Goal: Task Accomplishment & Management: Use online tool/utility

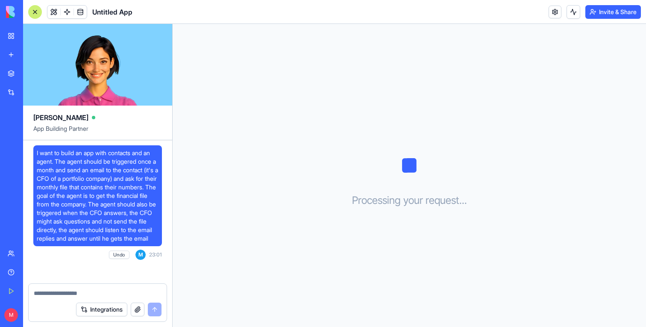
scroll to position [276, 0]
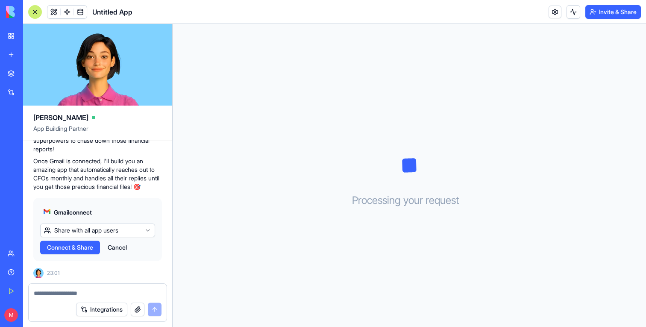
click at [73, 245] on span "Connect & Share" at bounding box center [70, 247] width 46 height 9
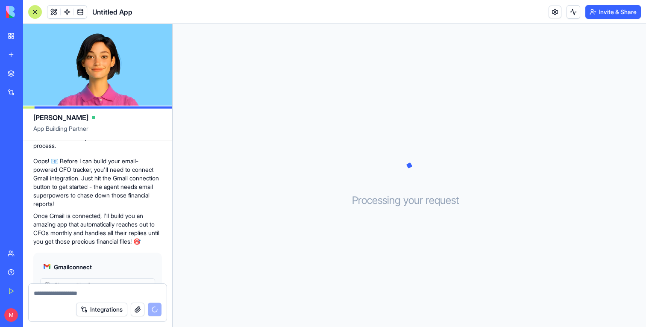
scroll to position [276, 0]
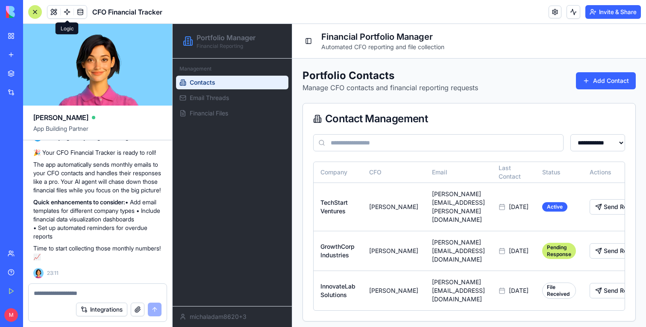
click at [68, 9] on span at bounding box center [67, 12] width 24 height 24
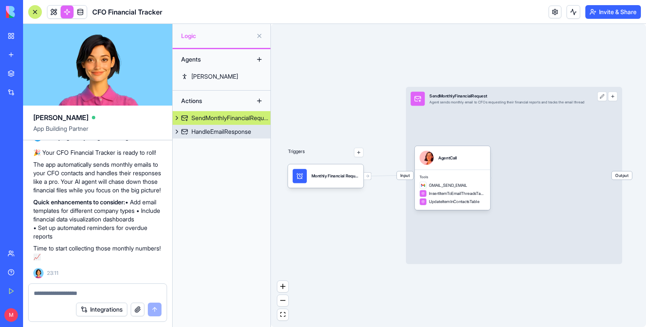
click at [206, 136] on link "HandleEmailResponse" at bounding box center [222, 132] width 98 height 14
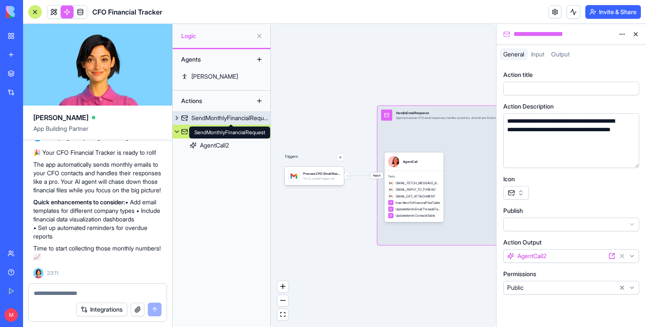
click at [215, 116] on div "SendMonthlyFinancialRequest" at bounding box center [230, 118] width 79 height 9
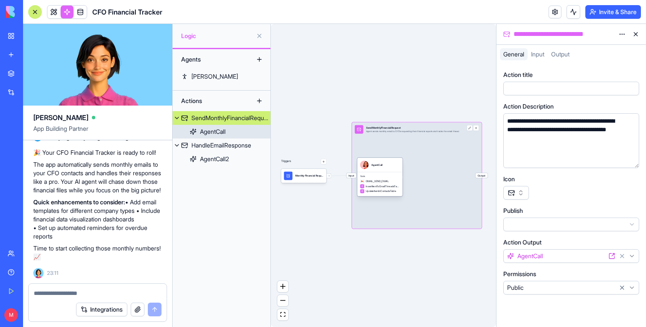
click at [383, 174] on div "Tools GMAIL_SEND_EMAIL InsertItemToEmailThreadsTable UpdateItemInContactsTable" at bounding box center [379, 184] width 45 height 24
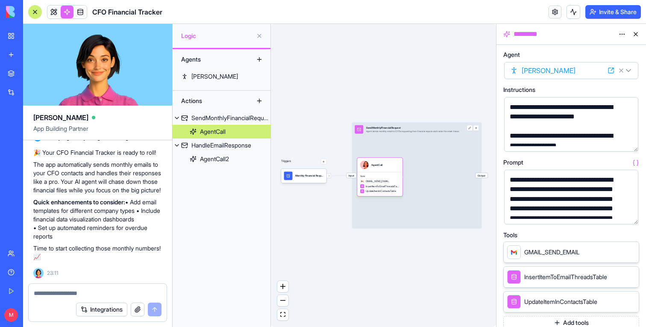
click at [626, 211] on button "button" at bounding box center [630, 216] width 14 height 14
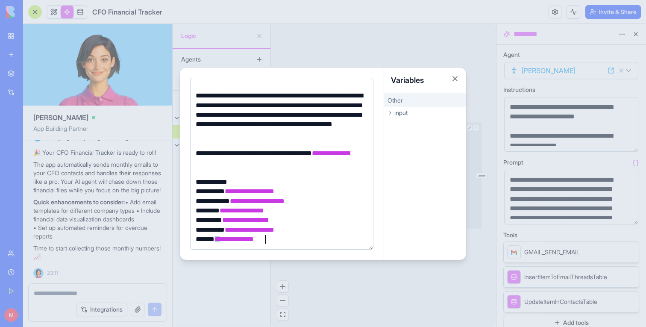
scroll to position [107, 0]
click at [341, 34] on div at bounding box center [323, 163] width 646 height 327
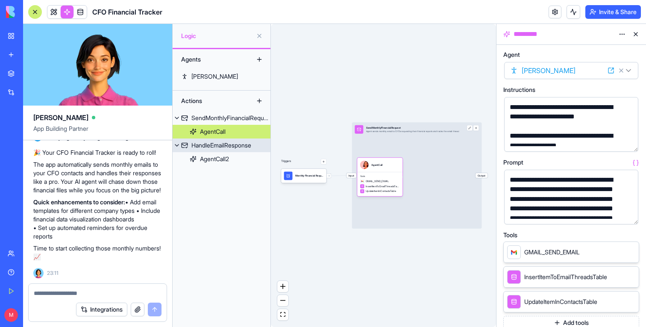
click at [230, 146] on div "HandleEmailResponse" at bounding box center [221, 145] width 60 height 9
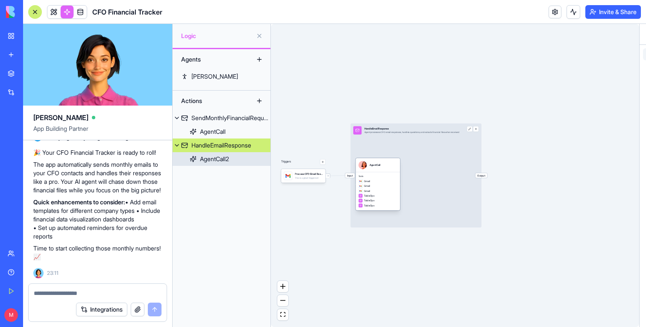
click at [380, 171] on div "AgentCall" at bounding box center [378, 165] width 44 height 14
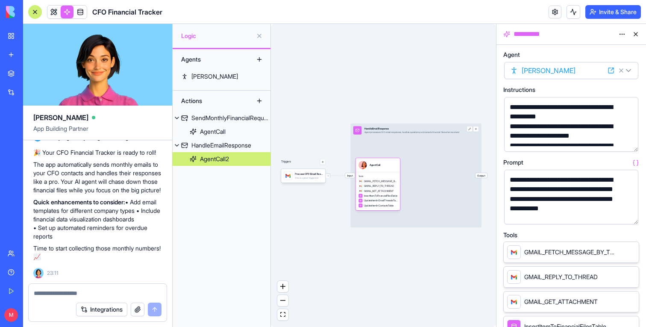
click at [630, 214] on button "button" at bounding box center [630, 216] width 14 height 14
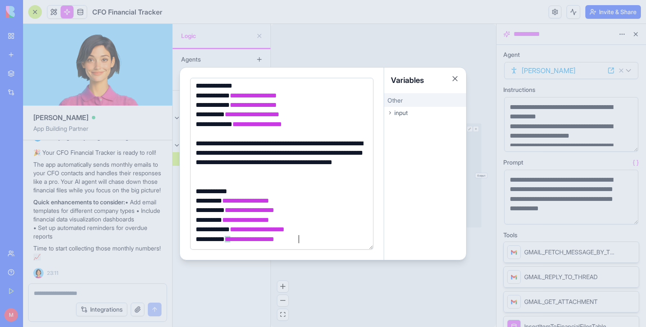
scroll to position [117, 0]
click at [309, 29] on div at bounding box center [323, 163] width 646 height 327
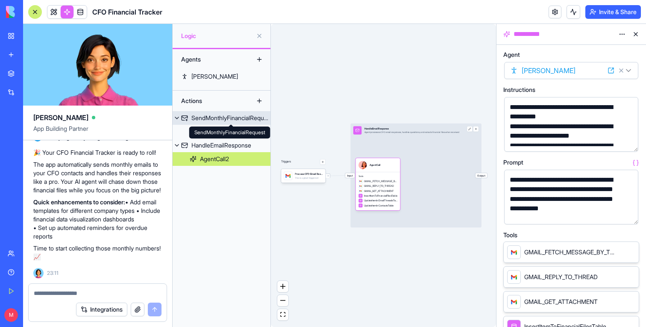
click at [226, 117] on div "SendMonthlyFinancialRequest" at bounding box center [230, 118] width 79 height 9
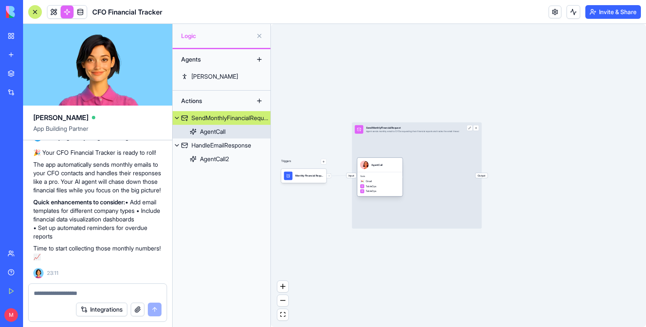
click at [383, 172] on div "Tools Gmail TableOps TableOps" at bounding box center [379, 184] width 45 height 24
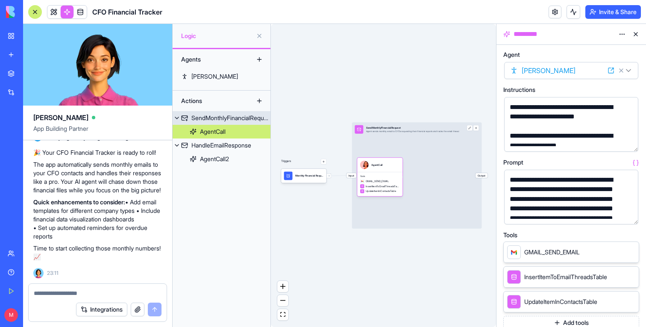
click at [485, 174] on span "Output" at bounding box center [482, 175] width 12 height 5
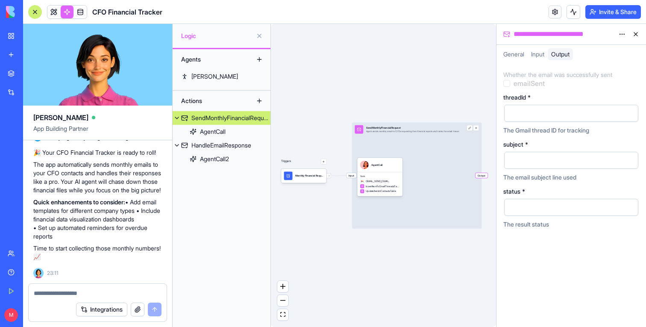
click at [288, 88] on div "Triggers Monthly Financial Request SchedulerTrigger Input SendMonthlyFinancialR…" at bounding box center [383, 175] width 225 height 303
click at [52, 14] on link at bounding box center [53, 12] width 13 height 13
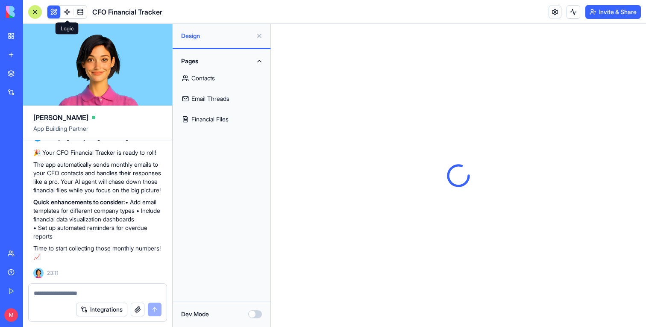
click at [64, 13] on link at bounding box center [67, 12] width 13 height 13
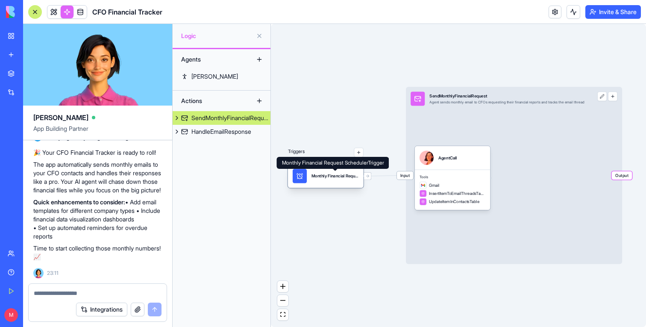
click at [337, 176] on div "Monthly Financial Request SchedulerTrigger" at bounding box center [335, 176] width 47 height 6
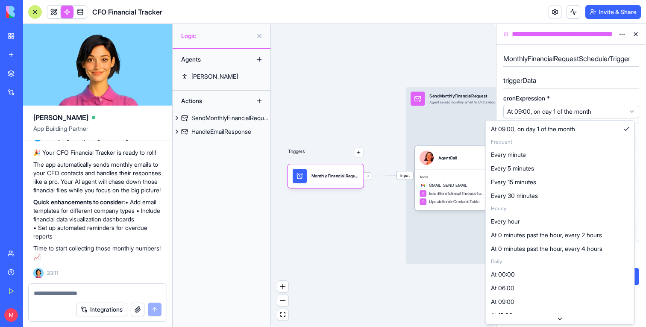
click at [544, 112] on html "BETA My Workspace New app Marketplace Integrations Recent Untitled App Social M…" at bounding box center [323, 163] width 646 height 327
select select "**********"
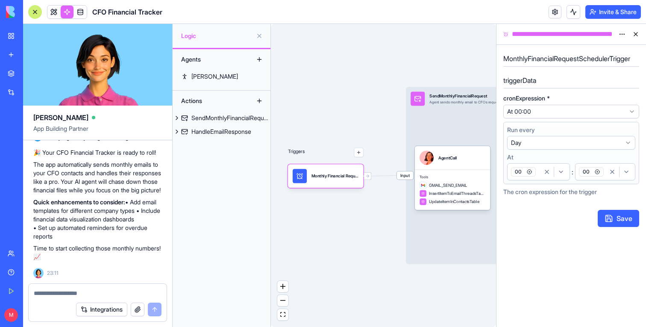
click at [531, 172] on icon "button" at bounding box center [529, 171] width 5 height 5
click at [527, 172] on html "BETA My Workspace New app Marketplace Integrations Recent Untitled App Social M…" at bounding box center [323, 163] width 646 height 327
select select "*********"
click at [538, 171] on div "00" at bounding box center [524, 171] width 31 height 13
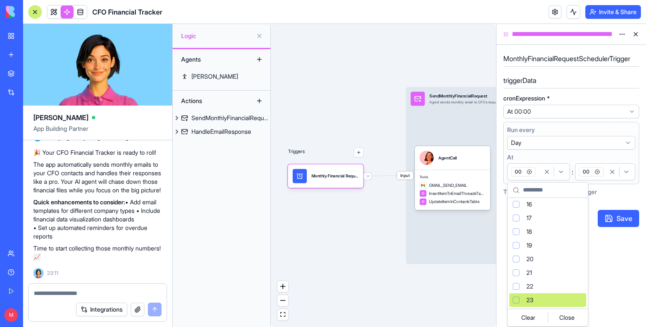
click at [518, 302] on div "Suggestions" at bounding box center [516, 300] width 7 height 7
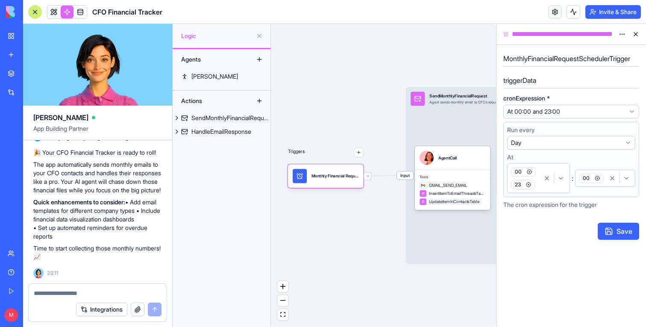
click at [627, 178] on icon "button" at bounding box center [626, 178] width 7 height 7
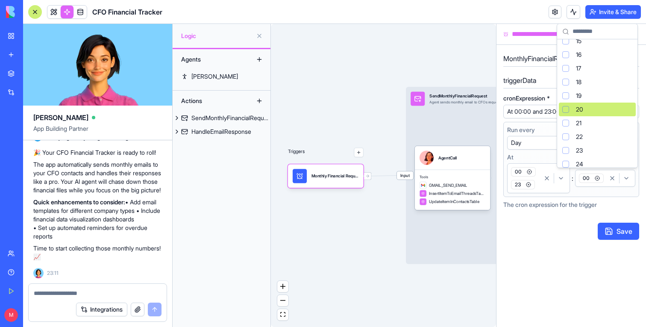
click at [568, 111] on div "Suggestions" at bounding box center [565, 109] width 7 height 7
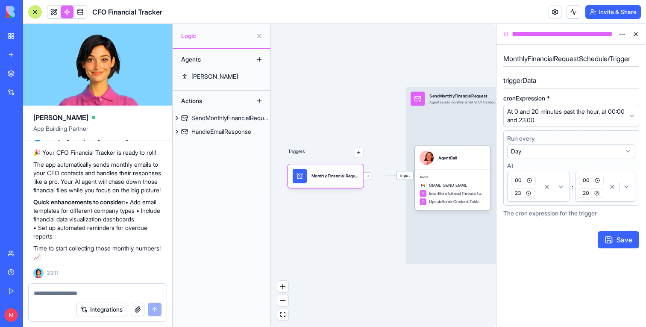
click at [597, 180] on icon "button" at bounding box center [597, 180] width 5 height 5
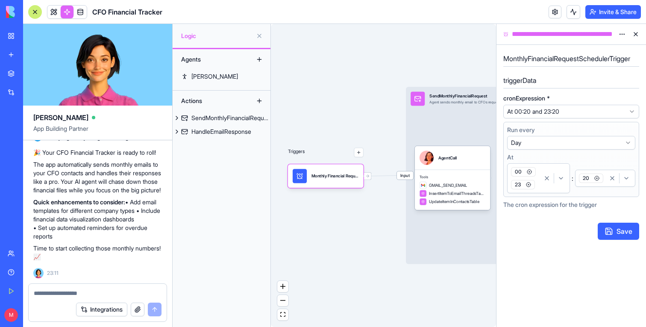
click at [530, 171] on icon "button" at bounding box center [529, 171] width 5 height 5
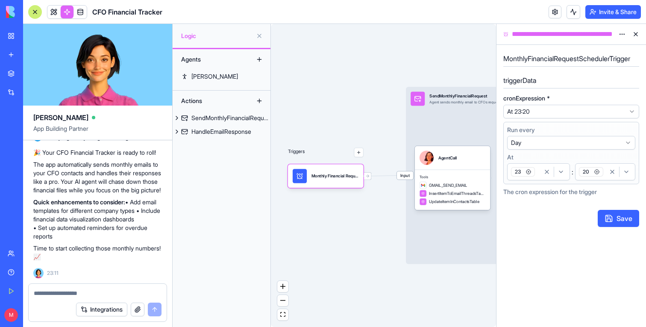
click at [614, 216] on button "Save" at bounding box center [618, 218] width 41 height 17
click at [56, 11] on link at bounding box center [53, 12] width 13 height 13
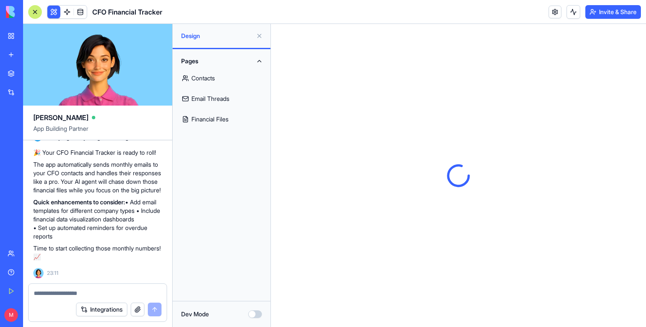
click at [193, 84] on link "Contacts" at bounding box center [222, 78] width 88 height 21
click at [258, 38] on button at bounding box center [260, 36] width 14 height 14
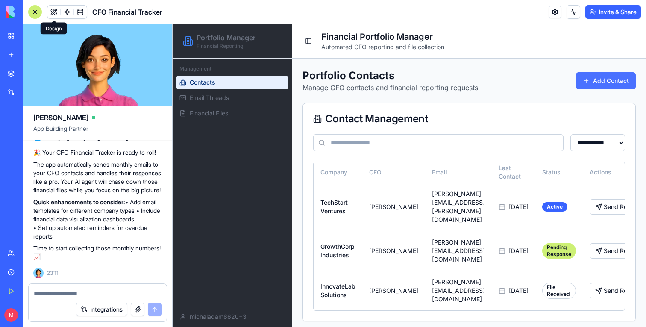
click at [607, 84] on button "Add Contact" at bounding box center [606, 80] width 60 height 17
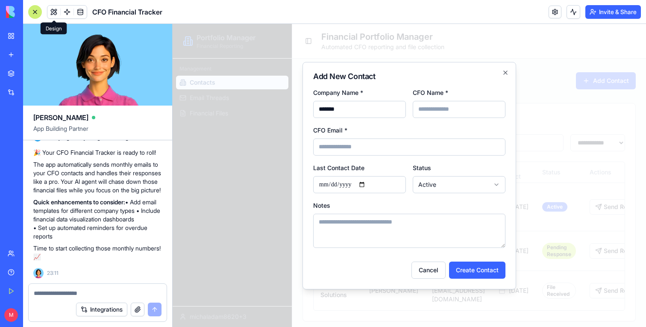
type input "******"
click at [346, 116] on input "******" at bounding box center [359, 109] width 93 height 17
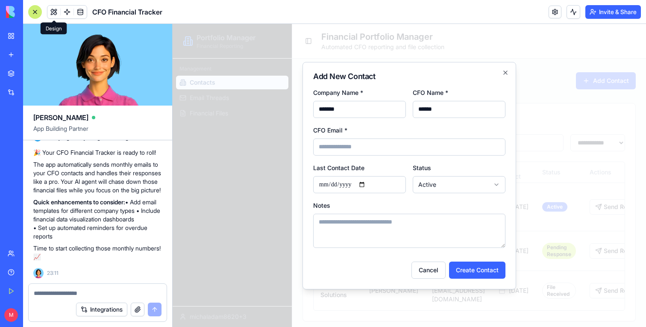
click at [346, 116] on input "******" at bounding box center [359, 109] width 93 height 17
type input "******"
click at [342, 161] on form "**********" at bounding box center [409, 182] width 192 height 191
click at [342, 154] on input "CFO Email *" at bounding box center [409, 146] width 192 height 17
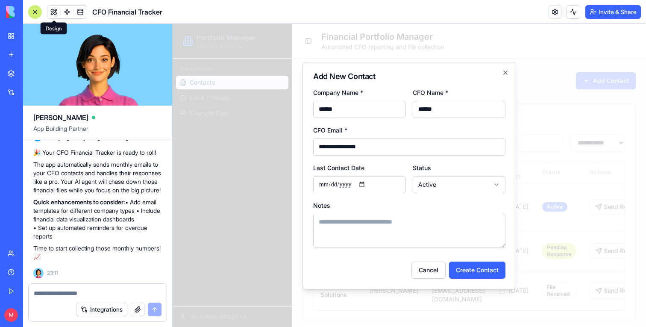
type input "**********"
click at [364, 188] on input "**********" at bounding box center [359, 184] width 93 height 17
click at [366, 187] on input "**********" at bounding box center [359, 184] width 93 height 17
type input "**********"
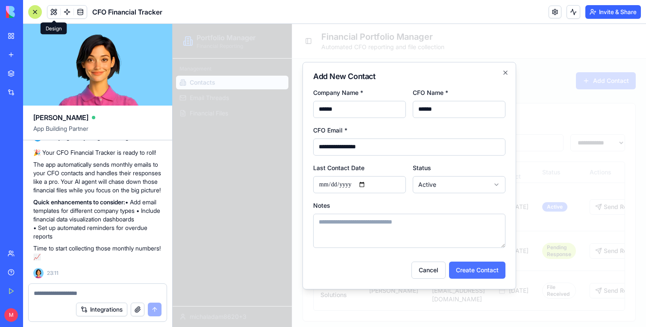
click at [482, 263] on button "Create Contact" at bounding box center [477, 270] width 56 height 17
type input "**********"
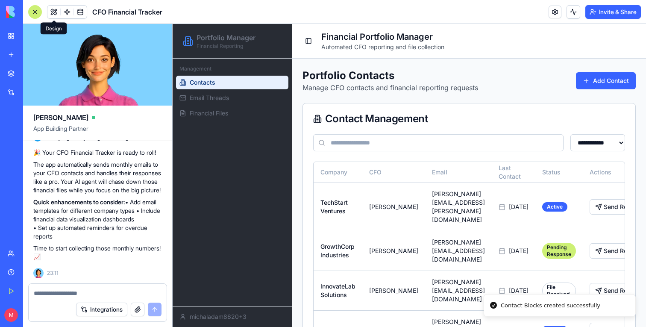
click at [85, 16] on span at bounding box center [80, 12] width 24 height 24
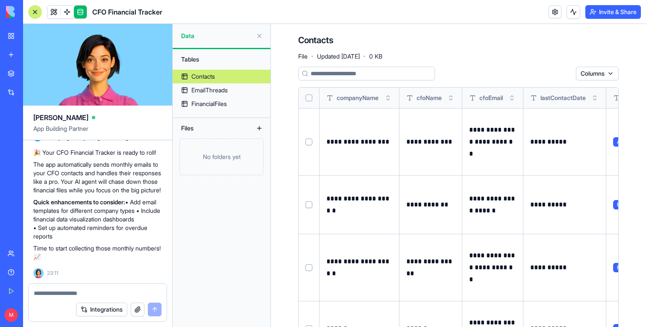
click at [315, 142] on td at bounding box center [309, 141] width 21 height 67
click at [309, 205] on button "Select row" at bounding box center [309, 204] width 7 height 7
click at [309, 141] on button "Select row" at bounding box center [309, 141] width 7 height 7
click at [309, 265] on button "Select row" at bounding box center [309, 267] width 7 height 7
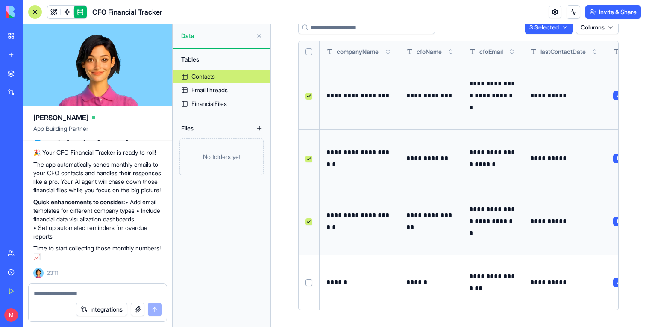
click at [537, 27] on html "BETA My Workspace New app Marketplace Integrations Recent Untitled App Social M…" at bounding box center [323, 163] width 646 height 327
click at [540, 43] on div "Delete" at bounding box center [544, 45] width 50 height 14
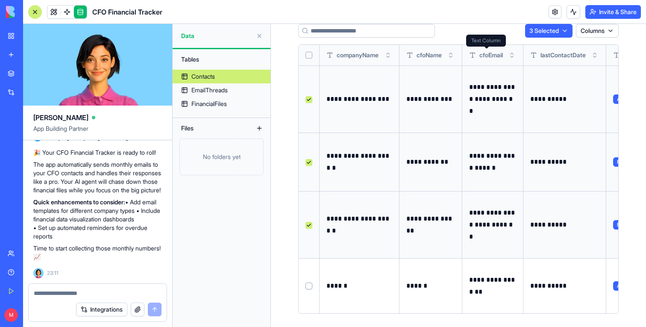
scroll to position [0, 0]
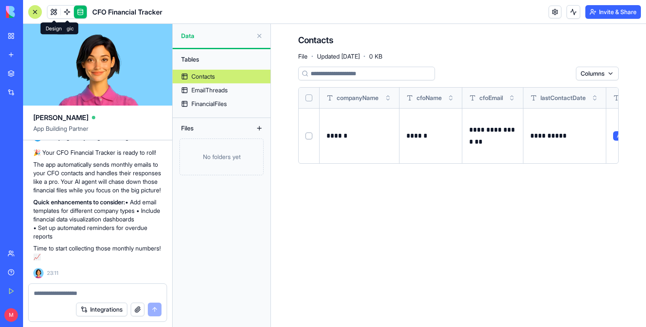
click at [49, 17] on link at bounding box center [53, 12] width 13 height 13
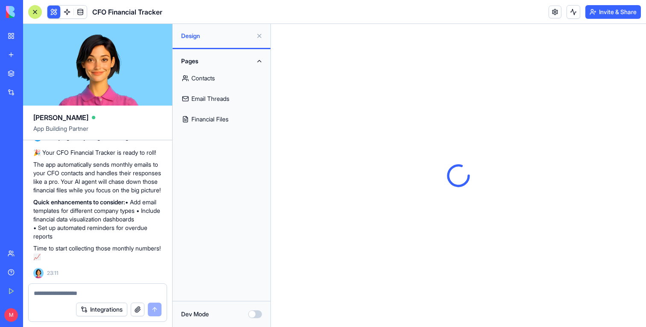
click at [33, 12] on div at bounding box center [35, 12] width 14 height 14
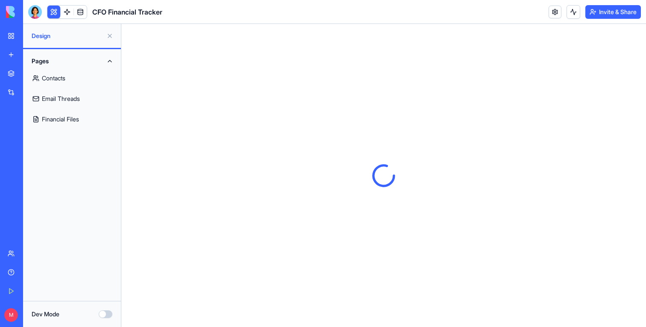
click at [50, 12] on button at bounding box center [53, 12] width 13 height 13
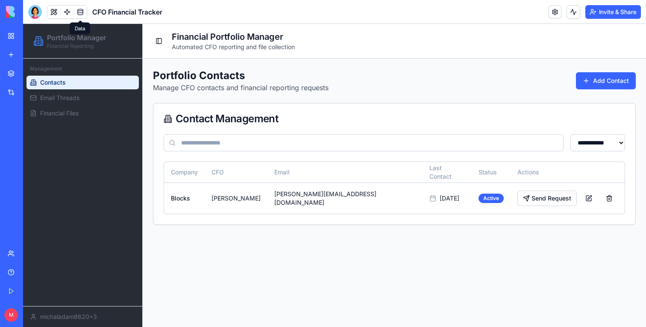
click at [80, 13] on link at bounding box center [80, 12] width 13 height 13
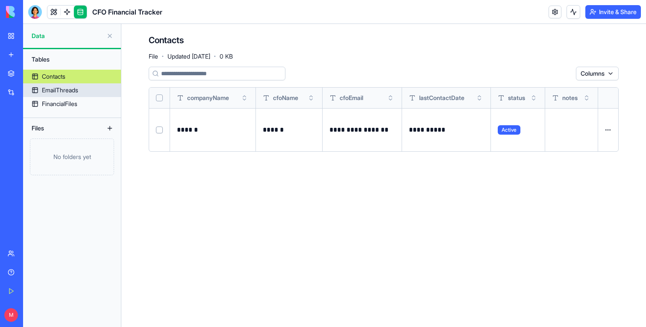
click at [54, 94] on div "EmailThreads" at bounding box center [60, 90] width 36 height 9
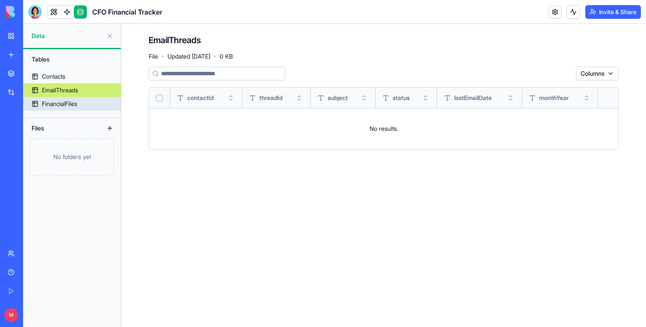
click at [61, 102] on div "FinancialFiles" at bounding box center [59, 104] width 35 height 9
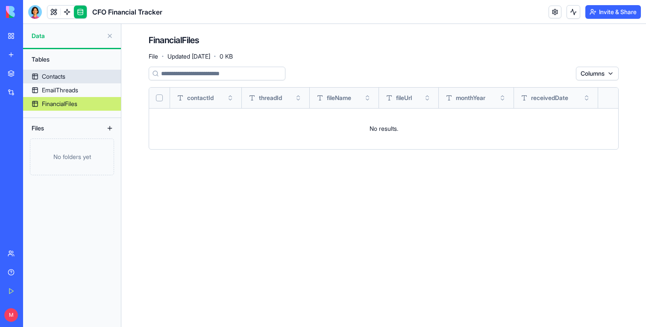
click at [61, 74] on div "Contacts" at bounding box center [54, 76] width 24 height 9
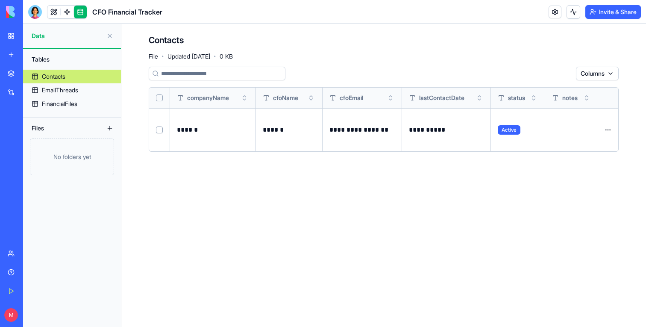
click at [52, 16] on link at bounding box center [53, 12] width 13 height 13
click at [52, 16] on button at bounding box center [53, 12] width 13 height 13
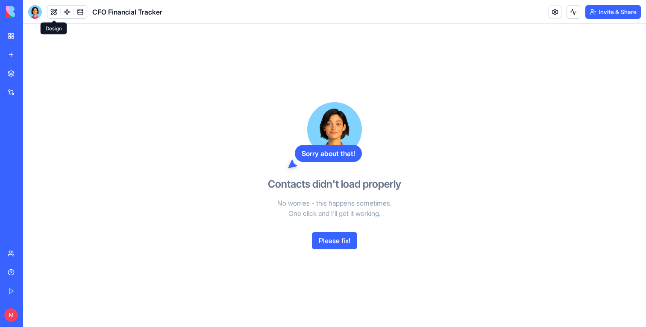
click at [345, 244] on button "Please fix!" at bounding box center [334, 240] width 45 height 17
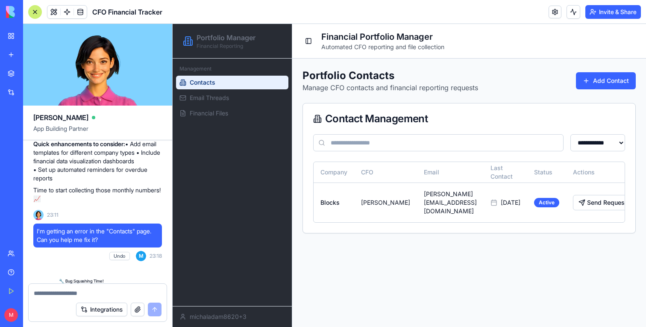
scroll to position [797, 0]
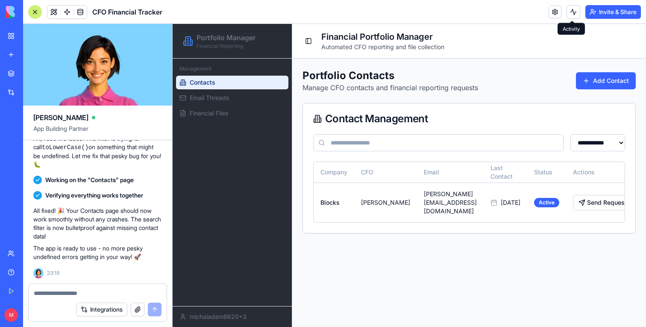
click at [573, 10] on button at bounding box center [574, 12] width 14 height 14
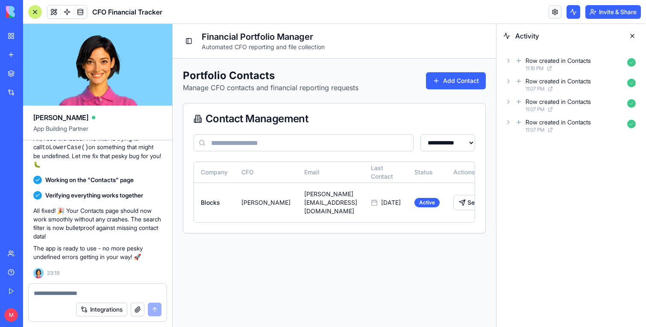
click at [509, 122] on icon at bounding box center [508, 122] width 7 height 7
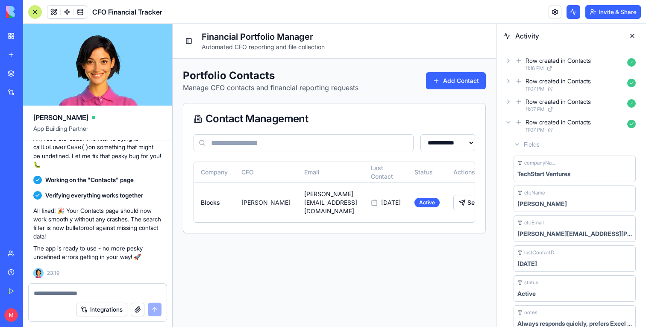
click at [509, 119] on icon at bounding box center [508, 122] width 7 height 7
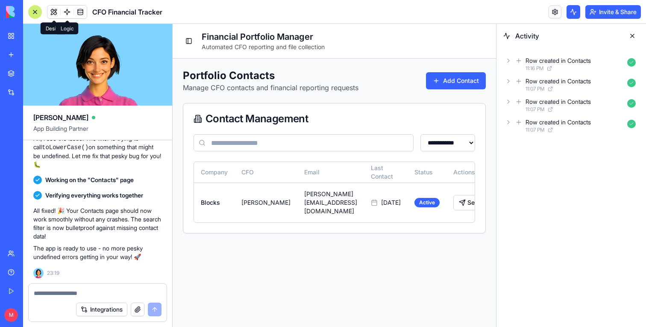
click at [64, 14] on span at bounding box center [67, 12] width 24 height 24
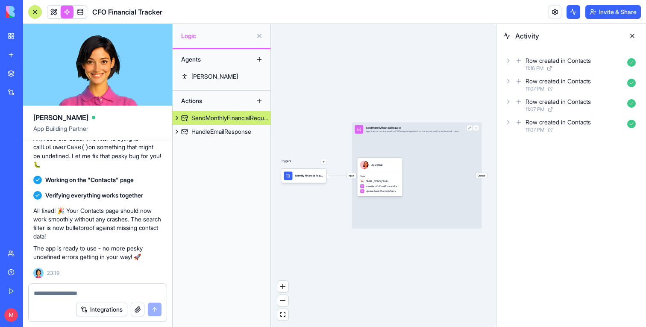
click at [306, 183] on div "Triggers Monthly Financial Request SchedulerTrigger Input SendMonthlyFinancialR…" at bounding box center [383, 175] width 225 height 303
click at [304, 178] on div "Monthly Financial Request SchedulerTrigger" at bounding box center [309, 175] width 28 height 9
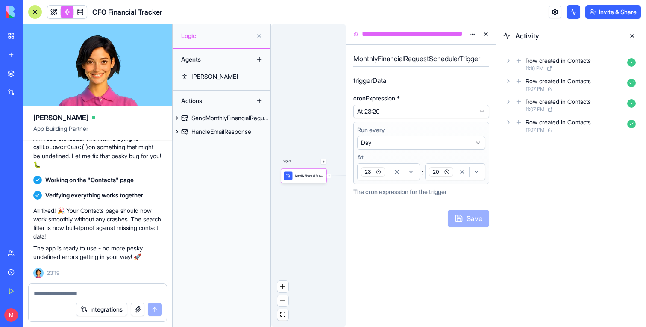
click at [380, 171] on icon "button" at bounding box center [378, 171] width 5 height 5
click at [389, 172] on div "23" at bounding box center [374, 171] width 31 height 13
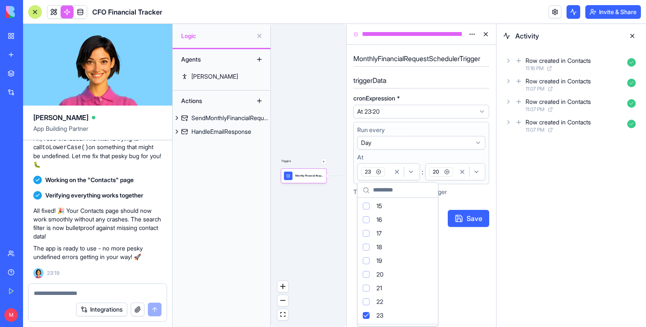
scroll to position [221, 0]
click at [368, 259] on div "Suggestions" at bounding box center [366, 259] width 7 height 7
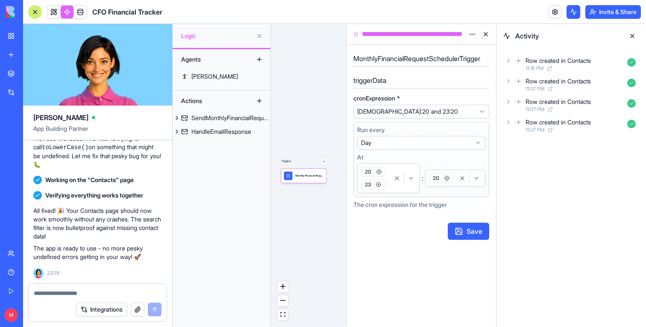
click at [378, 171] on icon "button" at bounding box center [379, 171] width 5 height 5
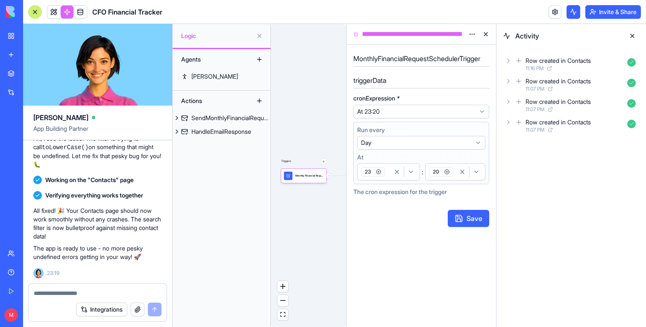
click at [388, 174] on div "23" at bounding box center [374, 171] width 31 height 13
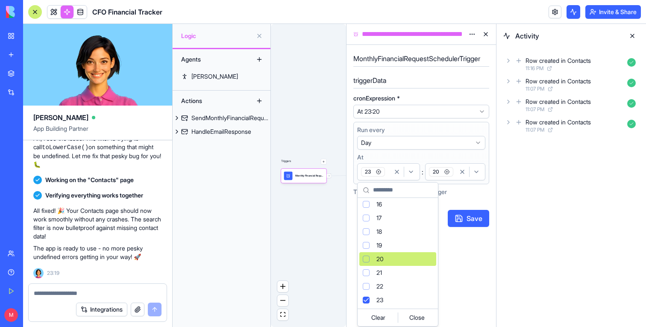
click at [365, 260] on div "Suggestions" at bounding box center [366, 259] width 7 height 7
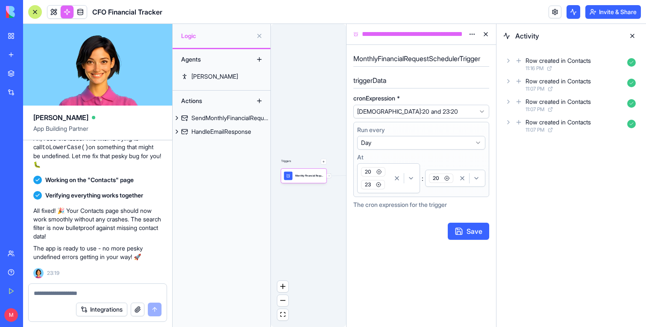
click at [379, 185] on icon "button" at bounding box center [378, 184] width 5 height 5
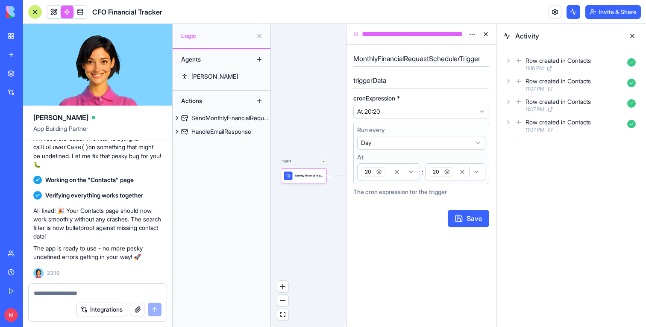
click at [436, 175] on span "20" at bounding box center [441, 171] width 24 height 9
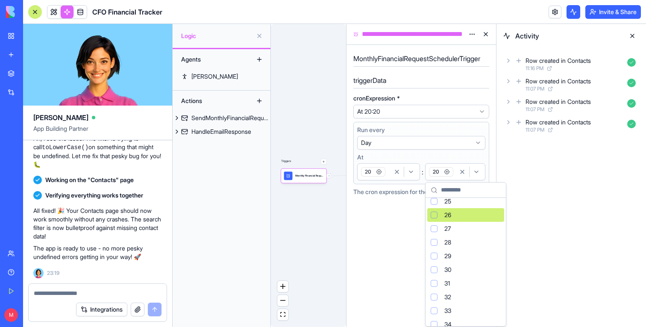
click at [436, 213] on div "Suggestions" at bounding box center [434, 215] width 7 height 7
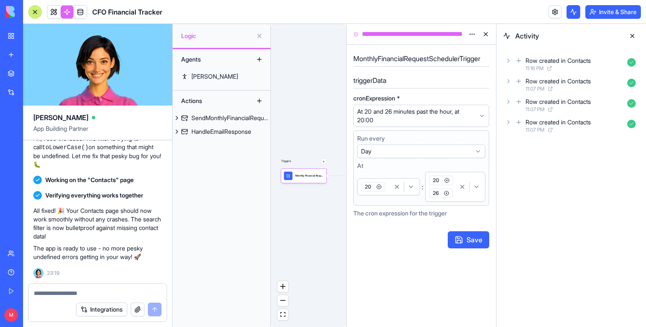
click at [448, 179] on icon "button" at bounding box center [447, 180] width 5 height 5
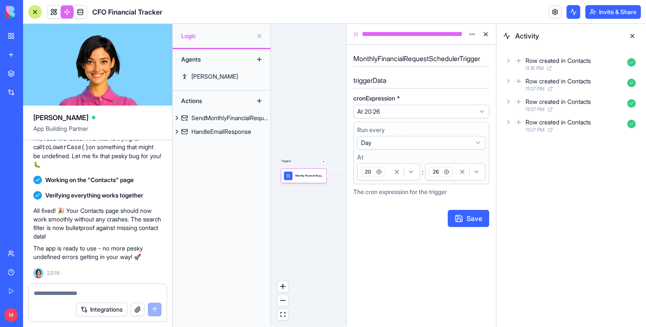
click at [467, 225] on button "Save" at bounding box center [468, 218] width 41 height 17
click at [632, 38] on button at bounding box center [633, 36] width 14 height 14
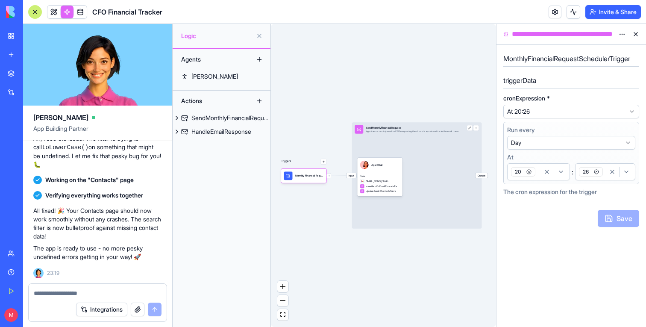
click at [638, 33] on button at bounding box center [636, 34] width 14 height 14
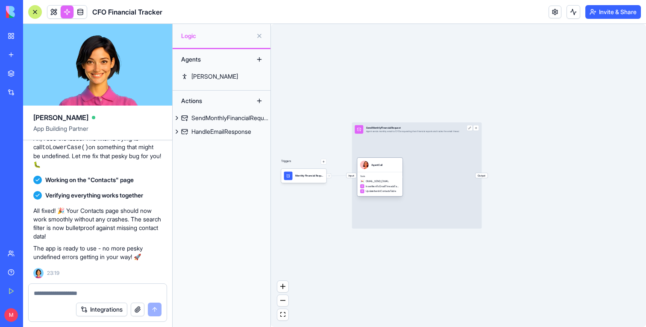
click at [392, 177] on span "Tools" at bounding box center [380, 176] width 40 height 3
click at [568, 14] on button at bounding box center [574, 12] width 14 height 14
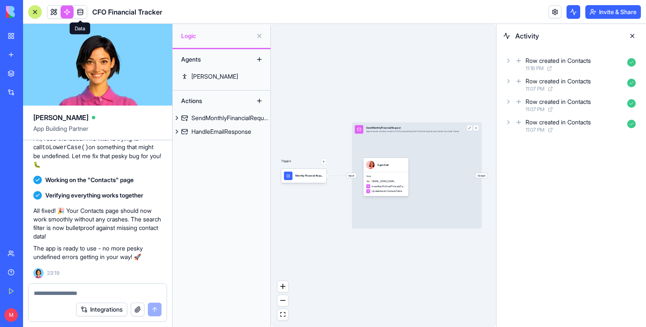
click at [79, 16] on link at bounding box center [80, 12] width 13 height 13
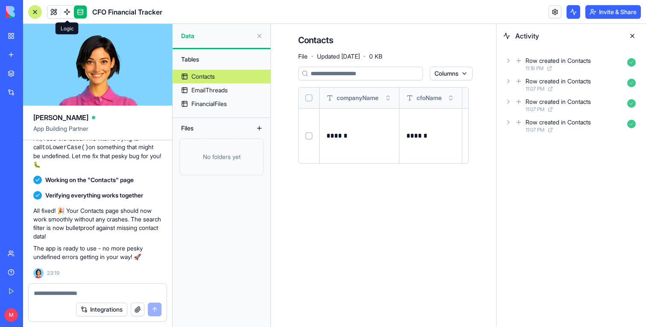
click at [61, 15] on link at bounding box center [67, 12] width 13 height 13
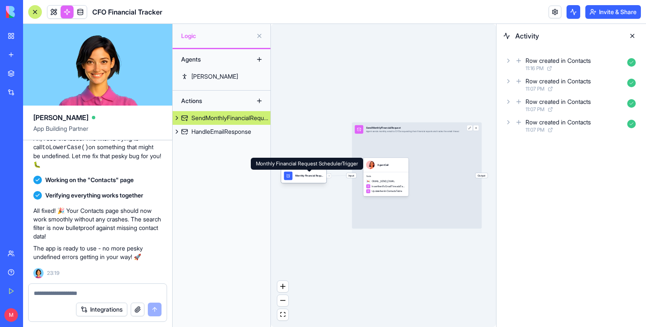
click at [298, 174] on div "Monthly Financial Request SchedulerTrigger" at bounding box center [309, 175] width 28 height 3
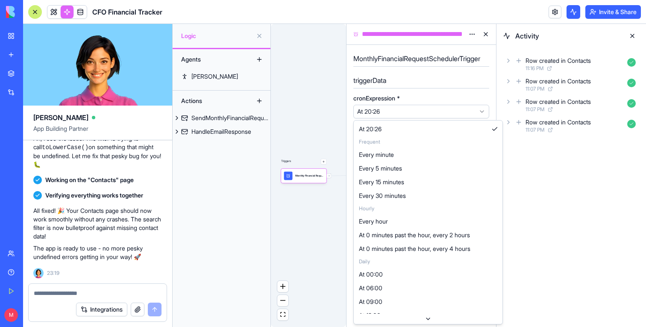
click at [399, 112] on html "BETA My Workspace New app Marketplace Integrations Recent Untitled App Social M…" at bounding box center [323, 163] width 646 height 327
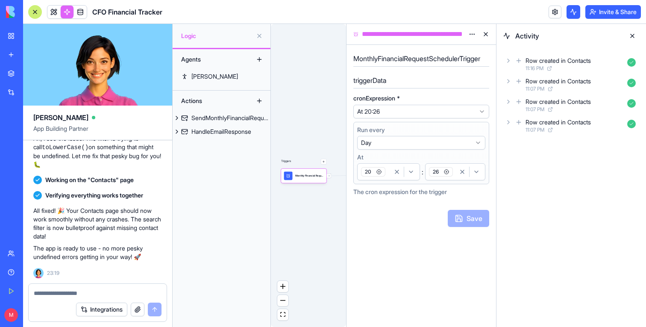
click at [399, 112] on html "BETA My Workspace New app Marketplace Integrations Recent Untitled App Social M…" at bounding box center [323, 163] width 646 height 327
click at [448, 170] on circle "button" at bounding box center [447, 172] width 4 height 4
click at [465, 173] on icon "button" at bounding box center [462, 171] width 7 height 7
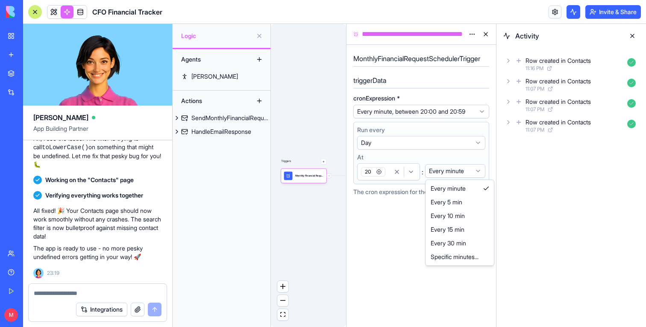
click at [459, 173] on html "BETA My Workspace New app Marketplace Integrations Recent Untitled App Social M…" at bounding box center [323, 163] width 646 height 327
select select "****"
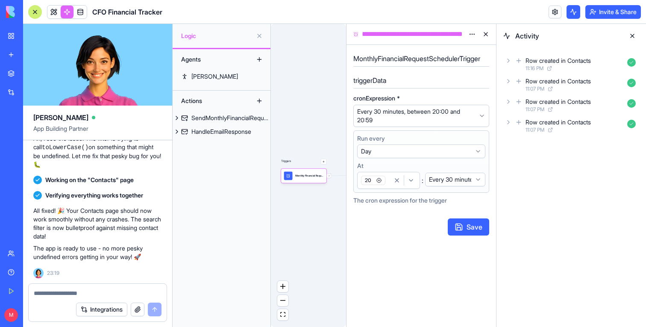
click at [478, 181] on html "BETA My Workspace New app Marketplace Integrations Recent Untitled App Social M…" at bounding box center [323, 163] width 646 height 327
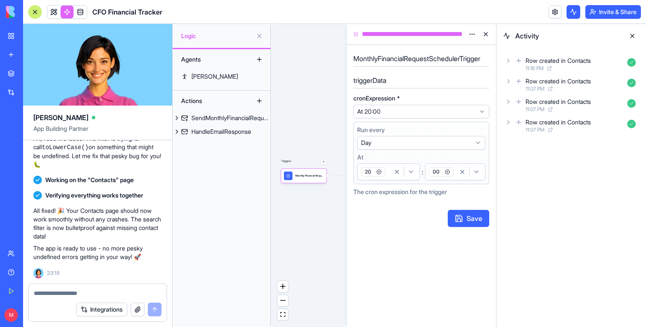
click at [453, 177] on div "00" at bounding box center [441, 171] width 28 height 13
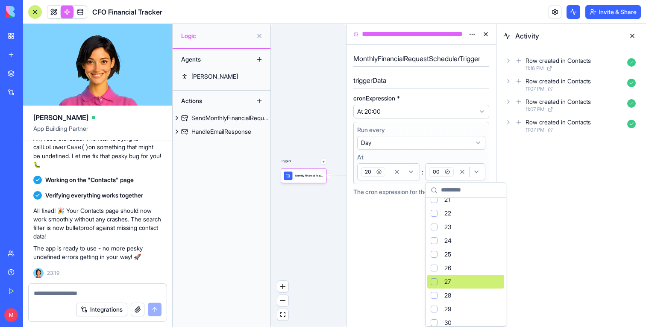
scroll to position [306, 0]
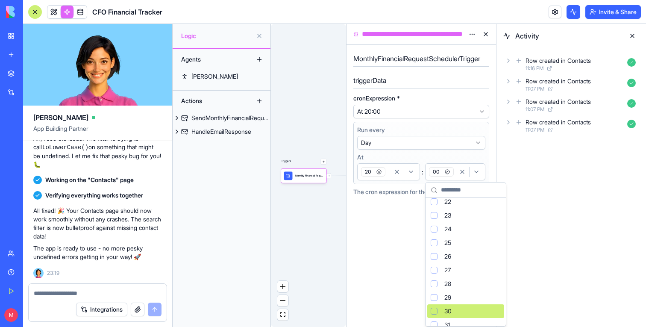
click at [437, 311] on div "Suggestions" at bounding box center [434, 311] width 7 height 7
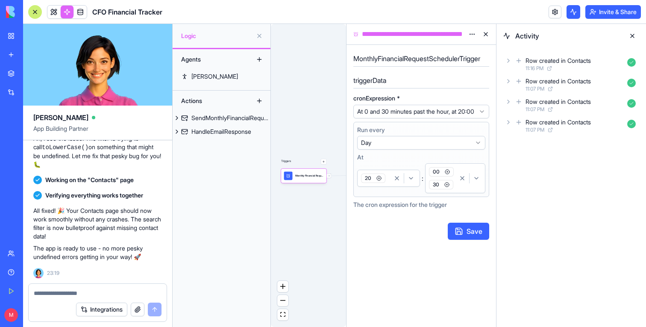
click at [449, 174] on icon "button" at bounding box center [447, 171] width 5 height 5
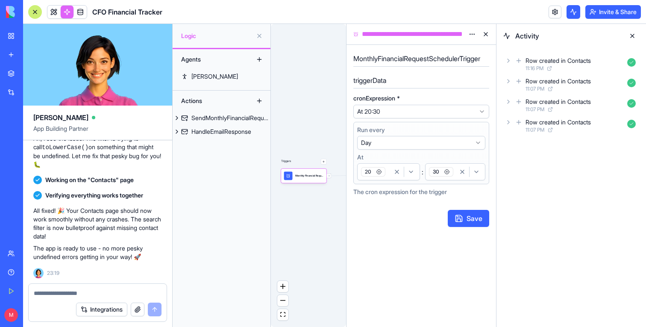
click at [462, 216] on button "Save" at bounding box center [468, 218] width 41 height 17
click at [486, 34] on button at bounding box center [486, 34] width 14 height 14
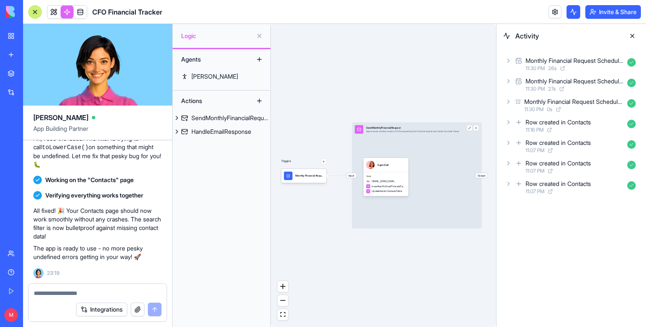
click at [509, 102] on icon at bounding box center [509, 101] width 2 height 3
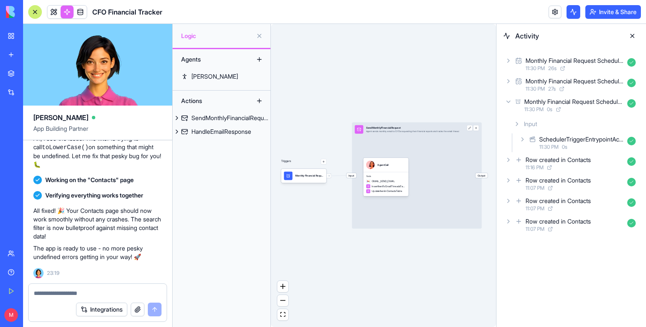
click at [509, 102] on icon at bounding box center [508, 102] width 3 height 2
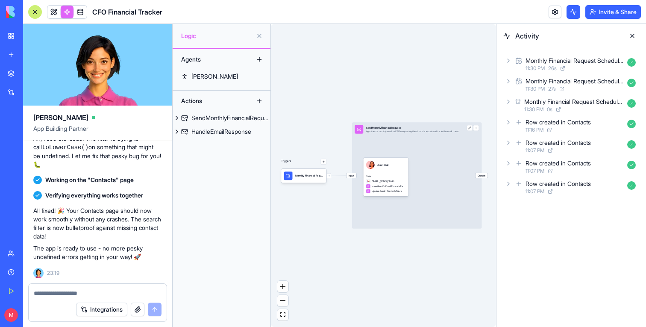
click at [508, 87] on div "Monthly Financial Request Scheduler 11:30 PM 27 s" at bounding box center [571, 84] width 136 height 19
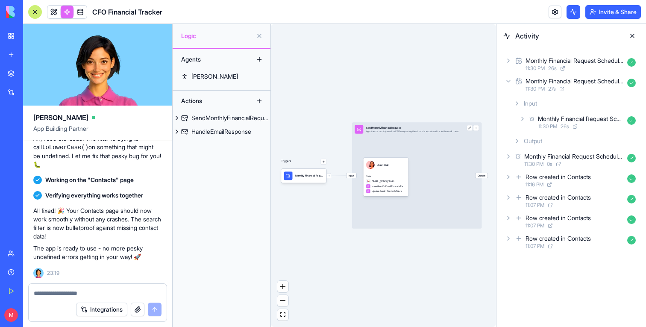
click at [508, 87] on div "Monthly Financial Request Scheduler 11:30 PM 27 s" at bounding box center [571, 84] width 136 height 19
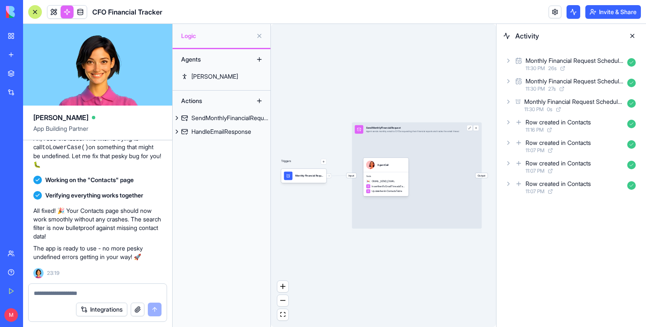
click at [513, 63] on div "Monthly Financial Request Scheduler 11:30 PM 26 s" at bounding box center [571, 64] width 136 height 19
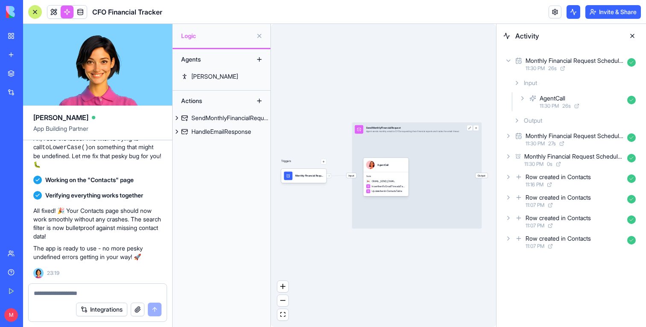
click at [546, 106] on span "11:30 PM" at bounding box center [549, 106] width 19 height 7
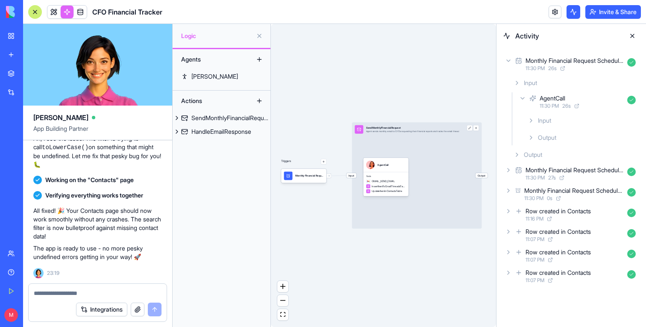
click at [547, 124] on span "Input" at bounding box center [544, 120] width 13 height 9
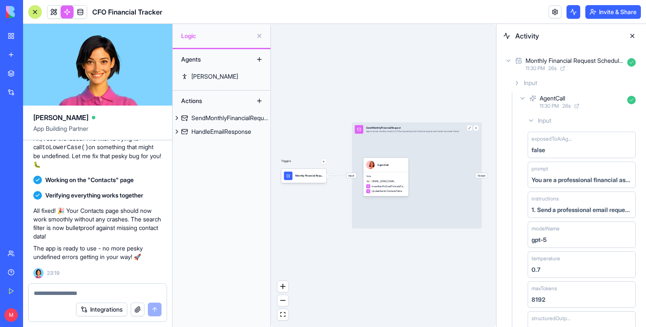
click at [547, 124] on span "Input" at bounding box center [544, 120] width 13 height 9
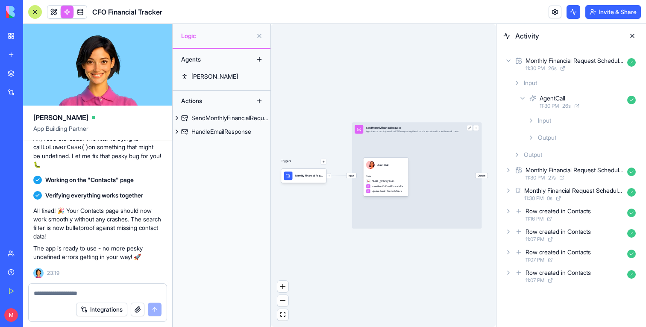
click at [547, 135] on span "Output" at bounding box center [547, 137] width 18 height 9
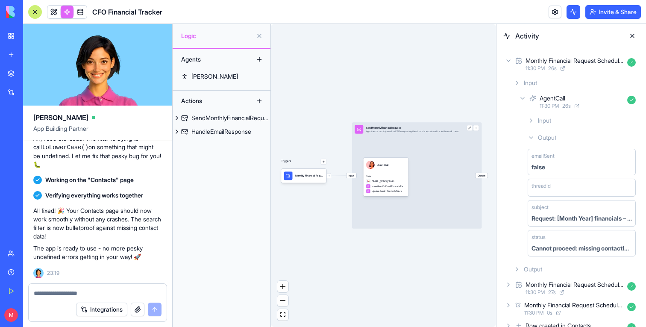
click at [47, 12] on div at bounding box center [67, 12] width 40 height 14
click at [53, 12] on link at bounding box center [53, 12] width 13 height 13
click at [53, 12] on button at bounding box center [53, 12] width 13 height 13
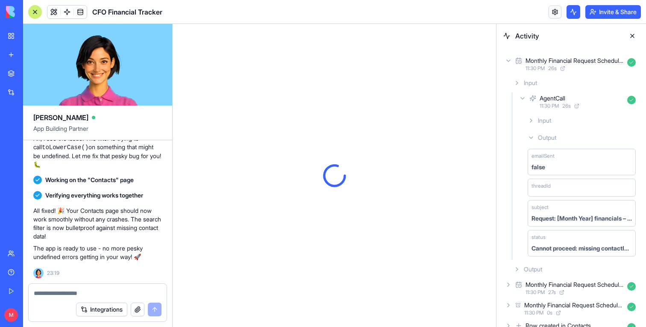
click at [634, 34] on button at bounding box center [633, 36] width 14 height 14
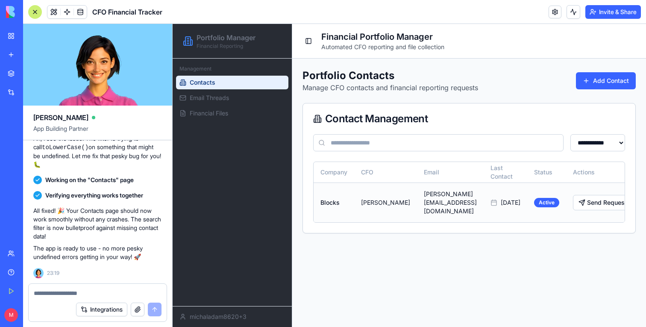
click at [636, 200] on button at bounding box center [644, 202] width 17 height 15
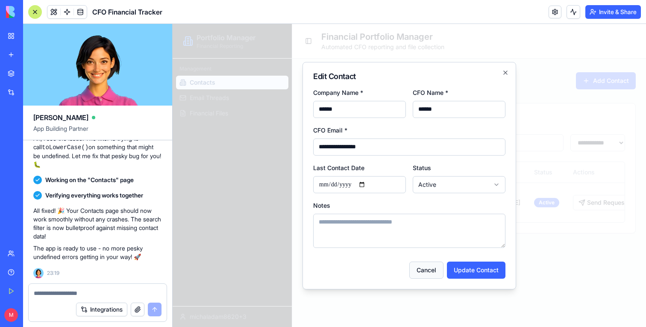
click at [430, 277] on button "Cancel" at bounding box center [426, 270] width 34 height 17
type input "**********"
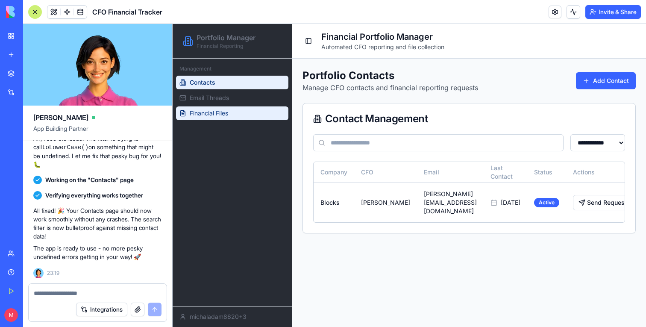
click at [217, 116] on span "Financial Files" at bounding box center [209, 113] width 38 height 9
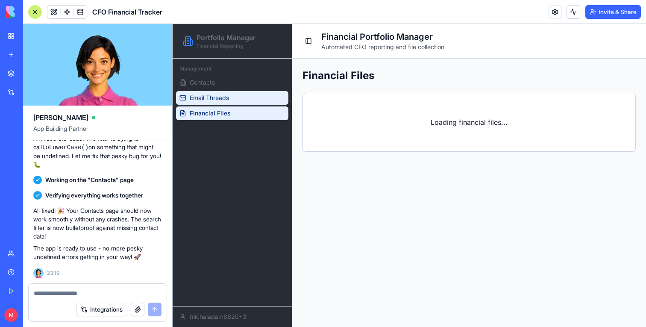
click at [220, 101] on span "Email Threads" at bounding box center [209, 98] width 39 height 9
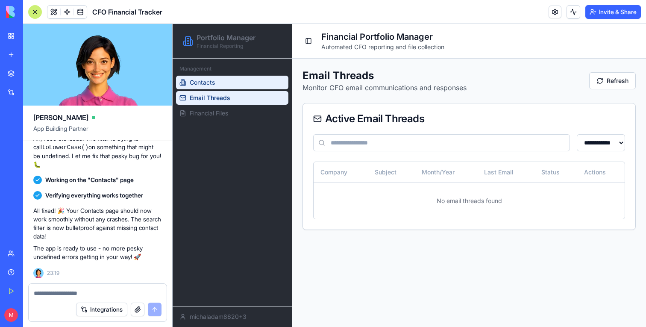
click at [224, 83] on link "Contacts" at bounding box center [232, 83] width 112 height 14
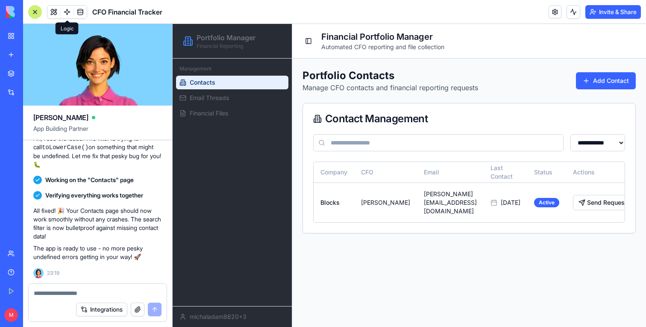
click at [64, 11] on link at bounding box center [67, 12] width 13 height 13
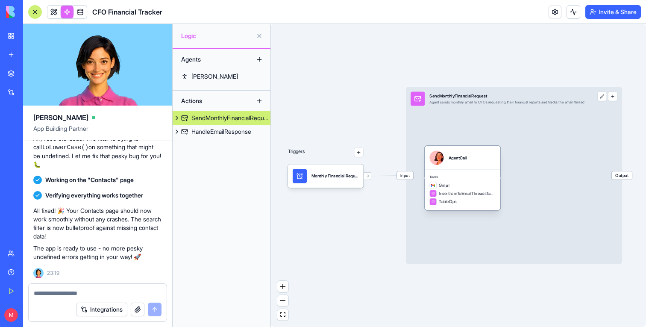
click at [471, 183] on div "Gmail" at bounding box center [463, 185] width 66 height 7
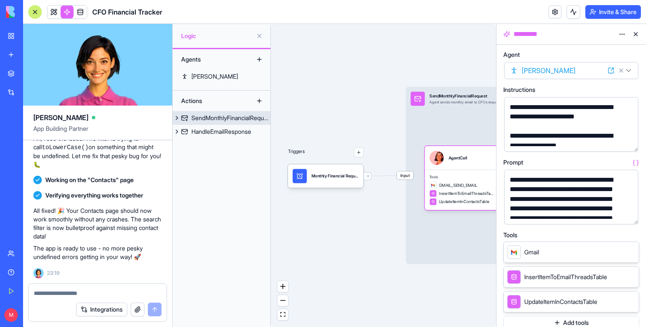
click at [401, 178] on span "Input" at bounding box center [405, 175] width 17 height 8
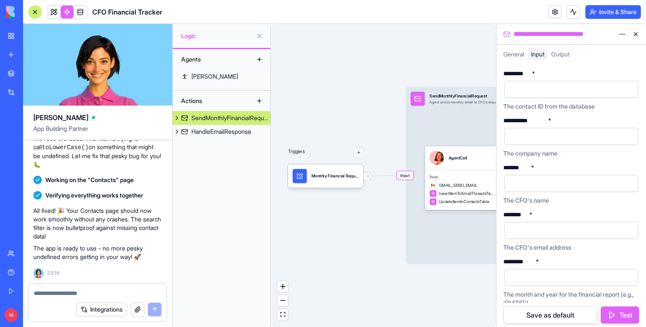
click at [407, 172] on span "Input" at bounding box center [405, 175] width 17 height 8
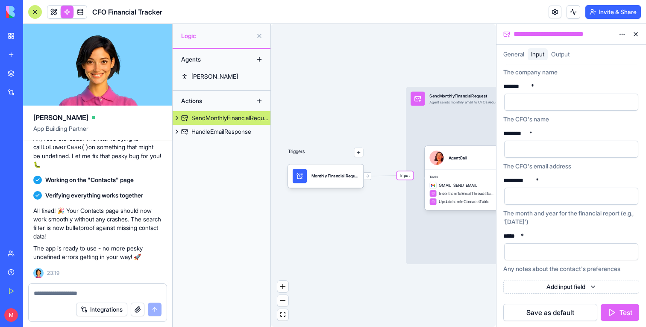
scroll to position [82, 0]
click at [453, 166] on div "AgentCall" at bounding box center [463, 158] width 76 height 24
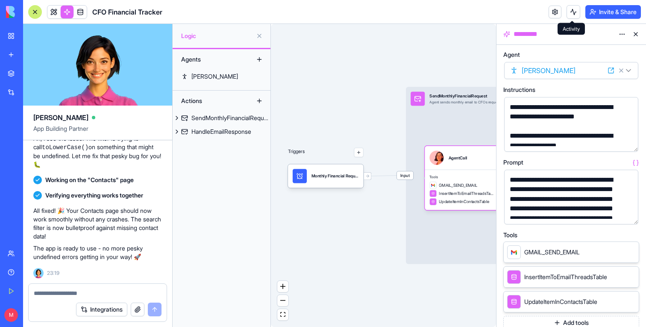
click at [577, 6] on button at bounding box center [574, 12] width 14 height 14
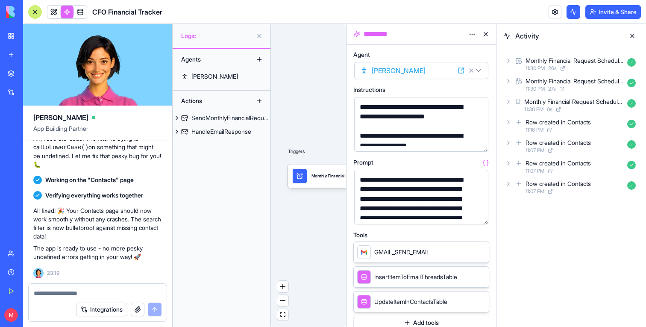
click at [563, 120] on div "Row created in Contacts" at bounding box center [558, 122] width 65 height 9
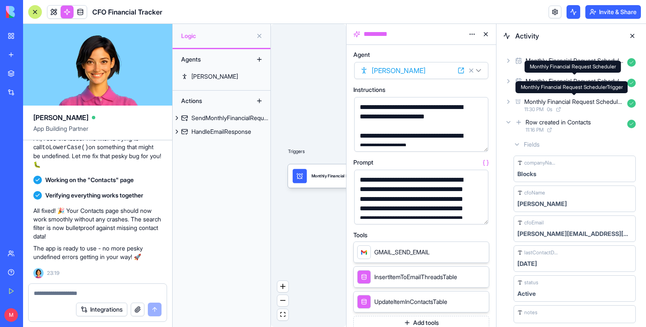
click at [554, 65] on div "Monthly Financial Request Scheduler Monthly Financial Request Scheduler" at bounding box center [573, 67] width 97 height 12
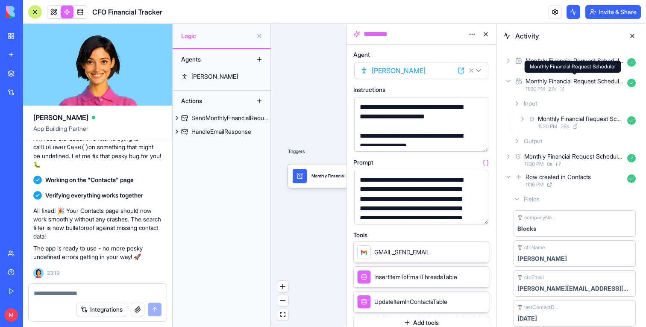
click at [525, 64] on div "Monthly Financial Request Scheduler Monthly Financial Request Scheduler" at bounding box center [573, 67] width 97 height 12
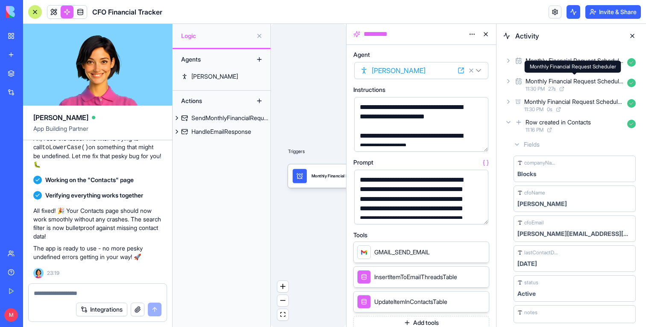
click at [513, 60] on div "Monthly Financial Request Scheduler 11:30 PM 26 s" at bounding box center [571, 64] width 136 height 19
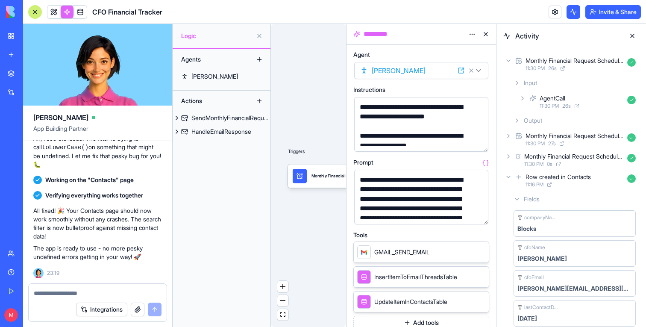
click at [559, 107] on span "11:30 PM" at bounding box center [549, 106] width 19 height 7
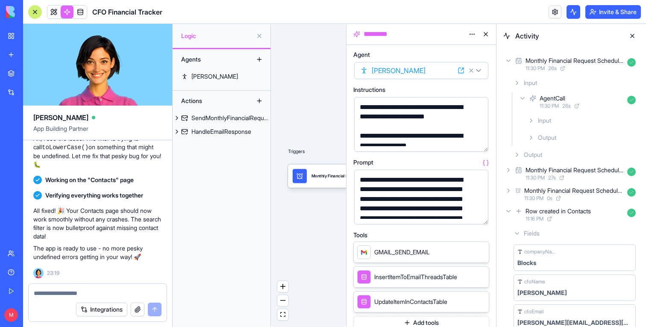
click at [558, 137] on div "Output" at bounding box center [581, 137] width 115 height 15
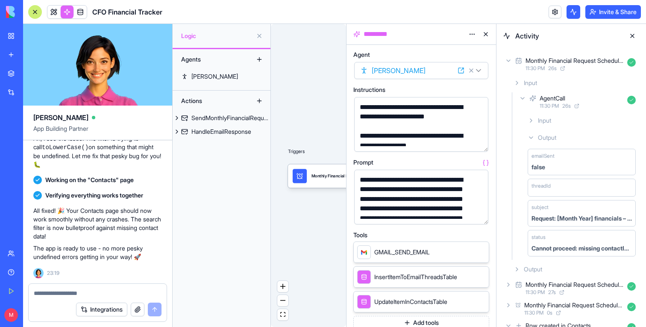
click at [414, 179] on div "**********" at bounding box center [414, 208] width 114 height 67
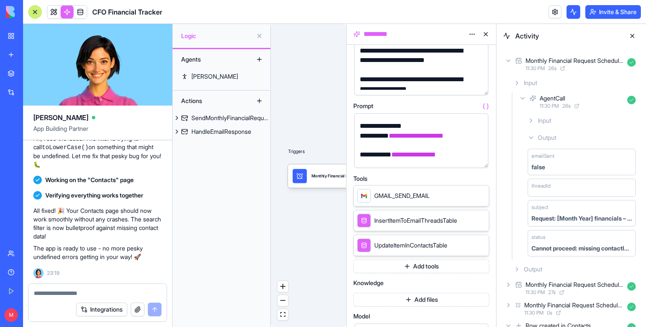
scroll to position [57, 0]
click at [417, 268] on button "Add tools" at bounding box center [421, 266] width 136 height 14
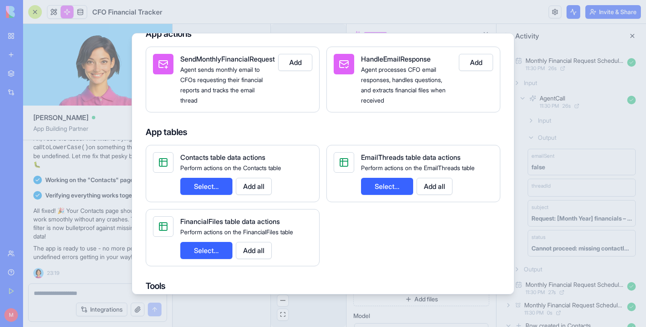
scroll to position [125, 0]
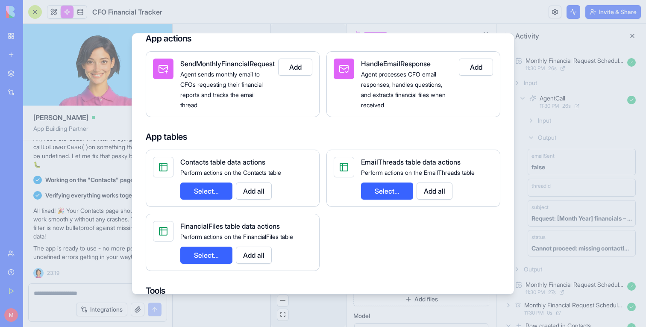
click at [228, 194] on button "Select..." at bounding box center [206, 191] width 52 height 17
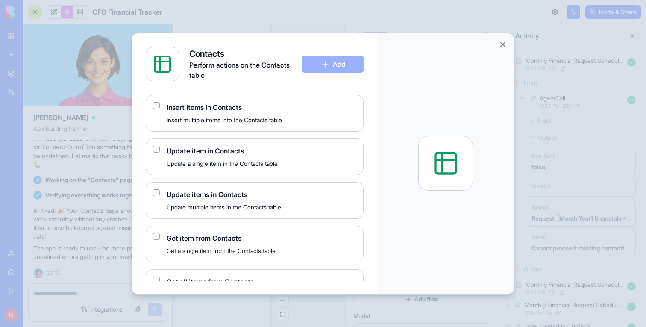
scroll to position [87, 0]
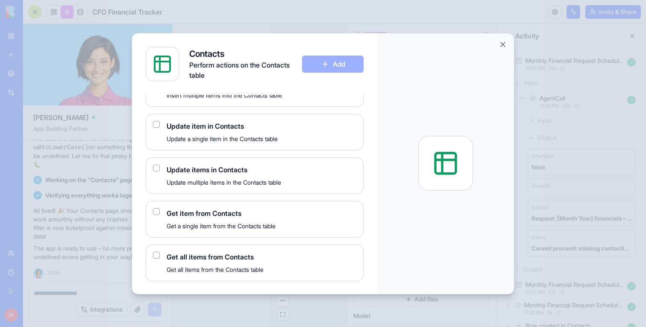
click at [151, 256] on div "Get all items from Contacts Get all items from the Contacts table" at bounding box center [255, 262] width 218 height 37
click at [155, 256] on button "button" at bounding box center [156, 255] width 7 height 7
click at [348, 58] on button "Add" at bounding box center [333, 64] width 62 height 17
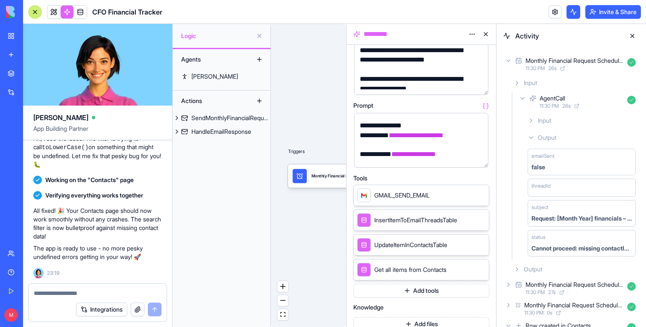
click at [487, 32] on button at bounding box center [486, 34] width 14 height 14
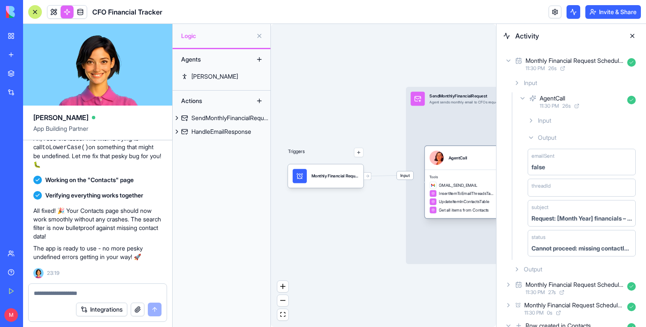
click at [454, 180] on div "Tools GMAIL_SEND_EMAIL InsertItemToEmailThreadsTable UpdateItemInContactsTable …" at bounding box center [463, 194] width 76 height 49
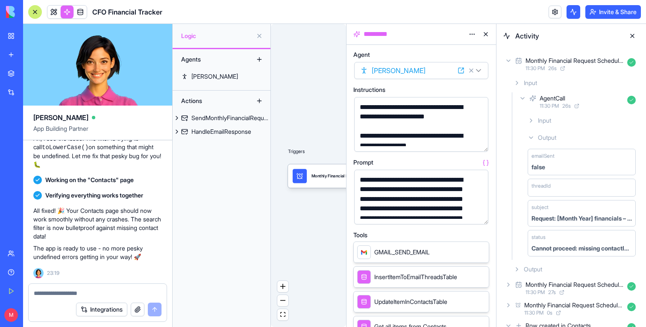
click at [480, 216] on button "button" at bounding box center [480, 216] width 14 height 14
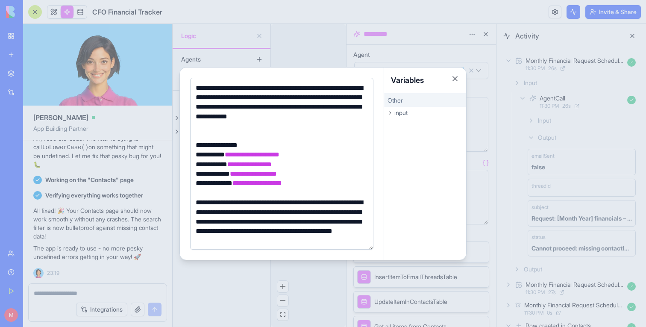
click at [316, 66] on div at bounding box center [323, 163] width 646 height 327
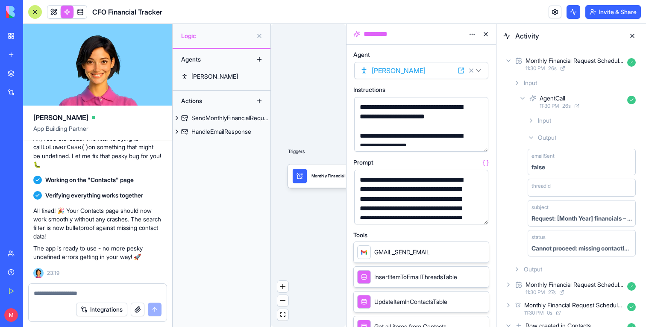
click at [478, 214] on button "button" at bounding box center [480, 216] width 14 height 14
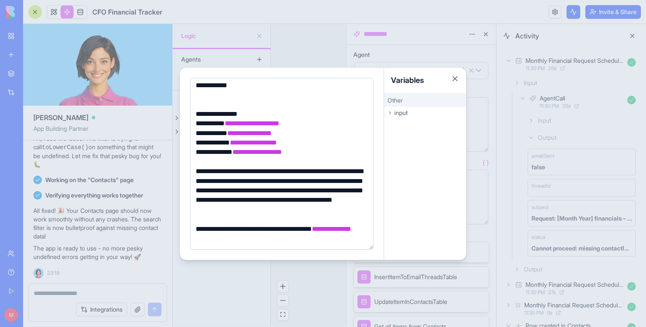
scroll to position [0, 0]
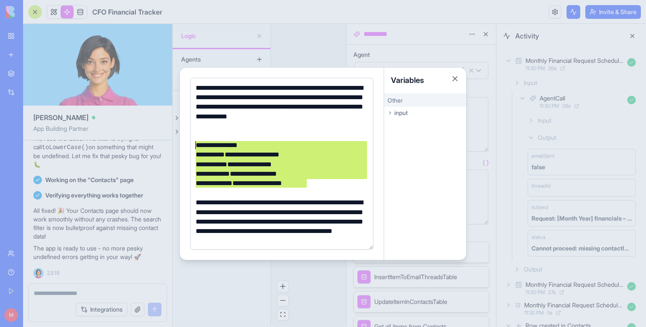
drag, startPoint x: 318, startPoint y: 179, endPoint x: 191, endPoint y: 144, distance: 132.2
click at [191, 144] on div "**********" at bounding box center [281, 164] width 183 height 172
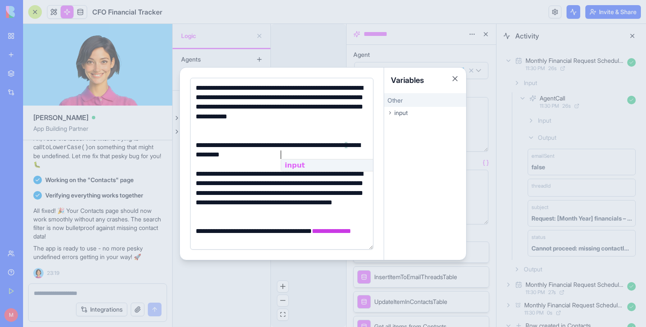
click at [230, 134] on div at bounding box center [280, 135] width 175 height 9
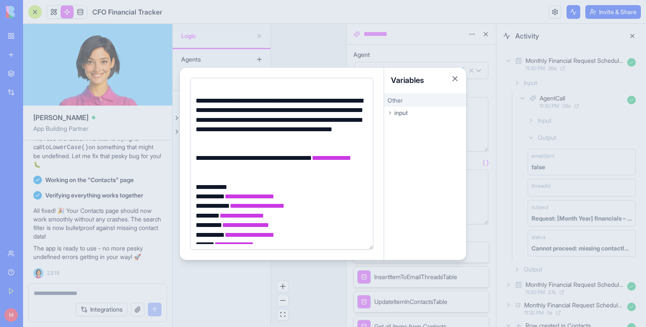
scroll to position [79, 0]
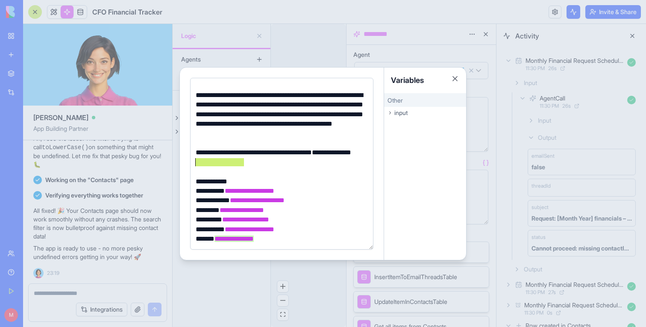
drag, startPoint x: 256, startPoint y: 165, endPoint x: 185, endPoint y: 165, distance: 71.8
click at [185, 165] on div "**********" at bounding box center [282, 164] width 204 height 192
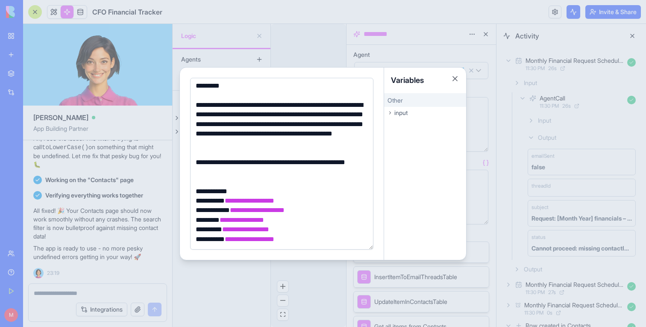
click at [97, 75] on div at bounding box center [323, 163] width 646 height 327
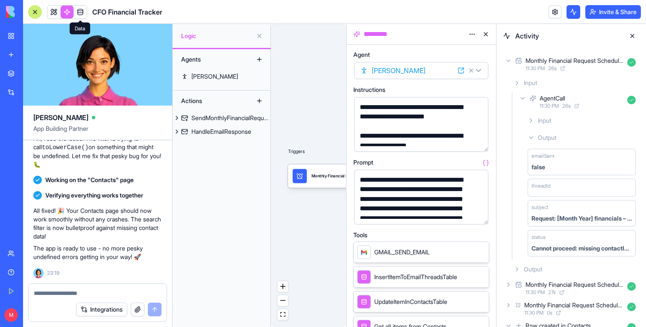
click at [81, 13] on link at bounding box center [80, 12] width 13 height 13
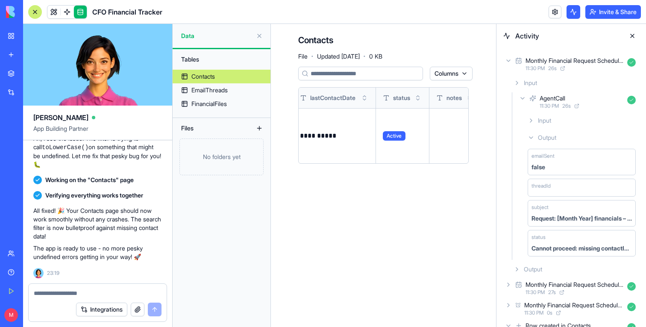
scroll to position [0, 259]
click at [65, 10] on link at bounding box center [67, 12] width 13 height 13
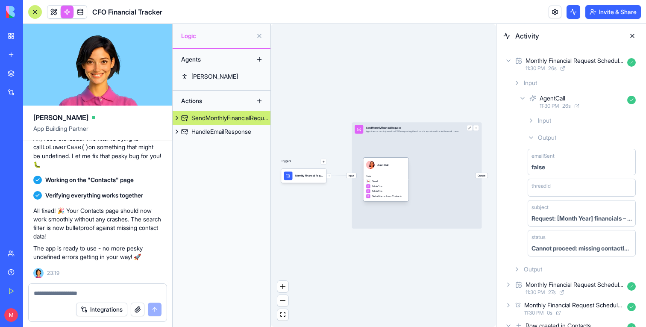
click at [379, 178] on div "Tools Gmail TableOps TableOps Get all items from Contacts" at bounding box center [385, 186] width 45 height 29
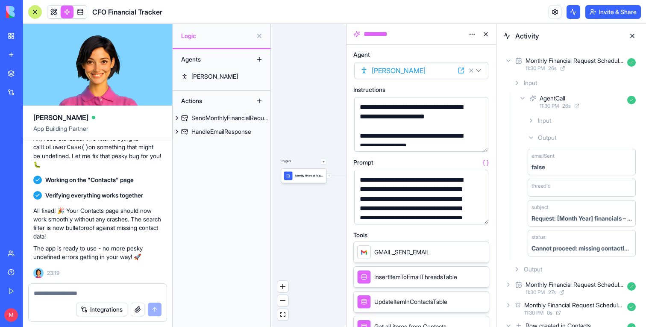
click at [478, 213] on button "button" at bounding box center [480, 216] width 14 height 14
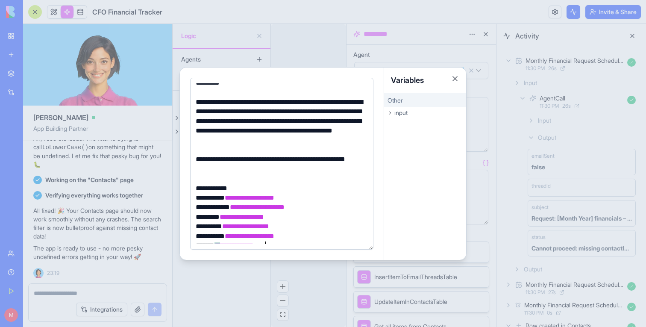
scroll to position [79, 0]
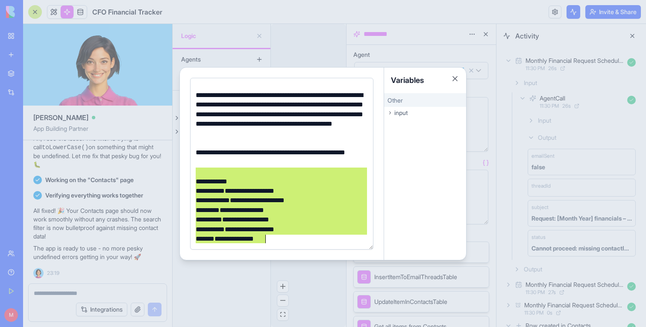
drag, startPoint x: 210, startPoint y: 174, endPoint x: 339, endPoint y: 268, distance: 159.9
click at [339, 268] on body "BETA My Workspace New app Marketplace Integrations Recent Untitled App Social M…" at bounding box center [323, 163] width 646 height 327
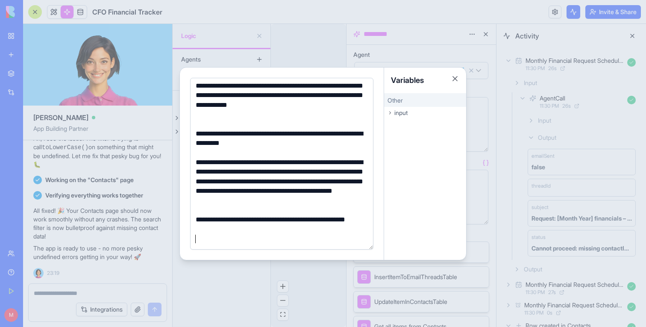
scroll to position [10, 0]
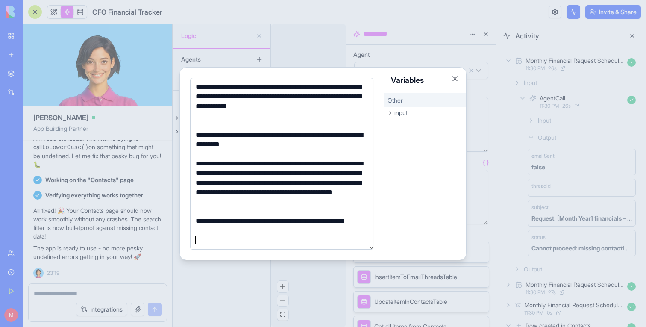
click at [504, 187] on div at bounding box center [323, 163] width 646 height 327
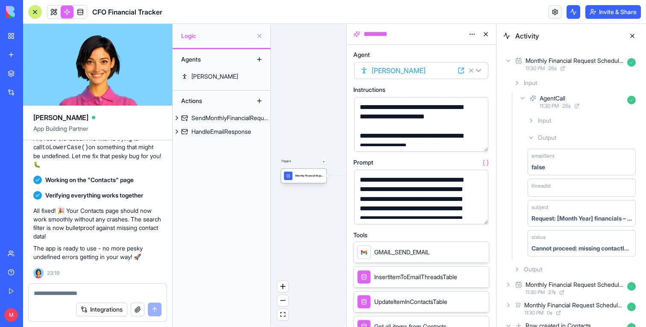
click at [296, 175] on div "Monthly Financial Request SchedulerTrigger" at bounding box center [309, 175] width 28 height 3
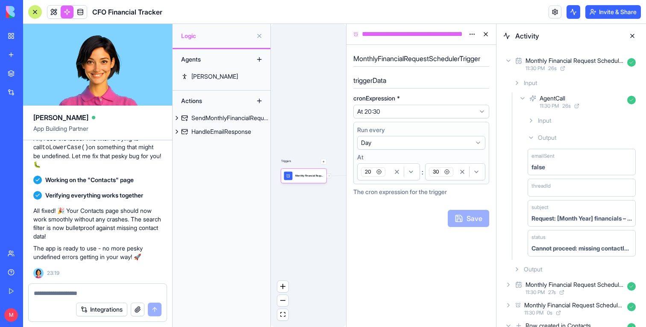
click at [448, 180] on div "Run every Day ****** **** *** **** ***** **** At 20 : 30" at bounding box center [421, 153] width 136 height 62
click at [458, 173] on div "button" at bounding box center [470, 172] width 28 height 10
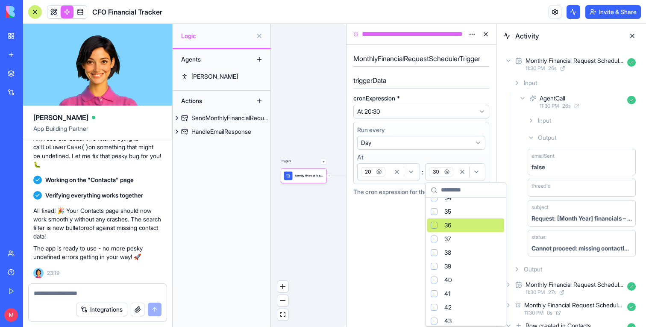
click at [434, 227] on div "Suggestions" at bounding box center [434, 225] width 7 height 7
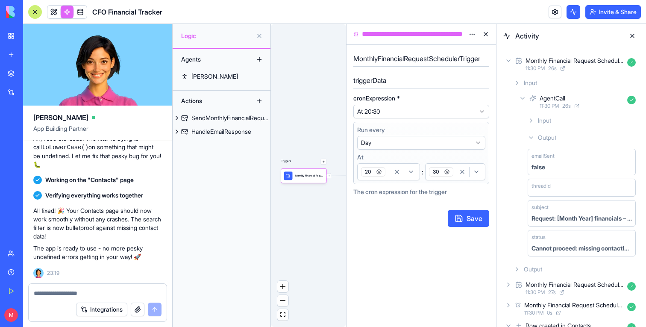
click at [456, 172] on div "button" at bounding box center [470, 172] width 28 height 10
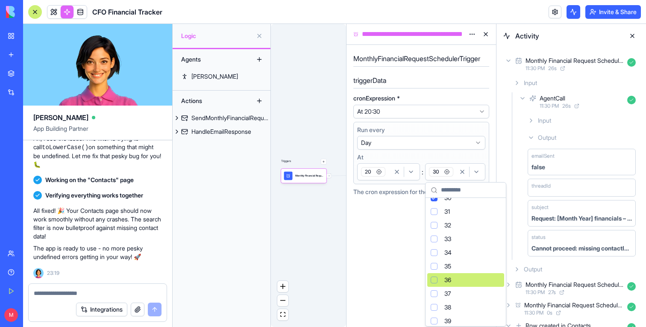
click at [433, 278] on div "Suggestions" at bounding box center [434, 280] width 7 height 7
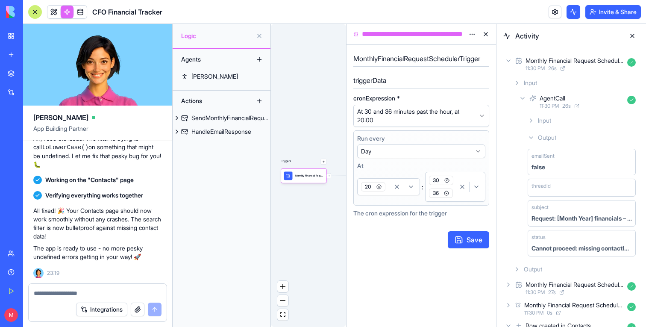
click at [447, 181] on icon "button" at bounding box center [447, 180] width 5 height 5
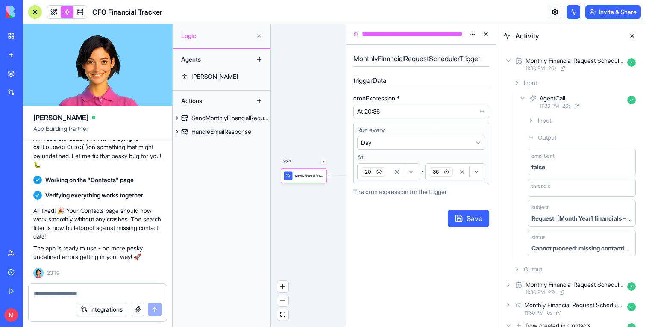
click at [476, 221] on button "Save" at bounding box center [468, 218] width 41 height 17
click at [632, 36] on button at bounding box center [633, 36] width 14 height 14
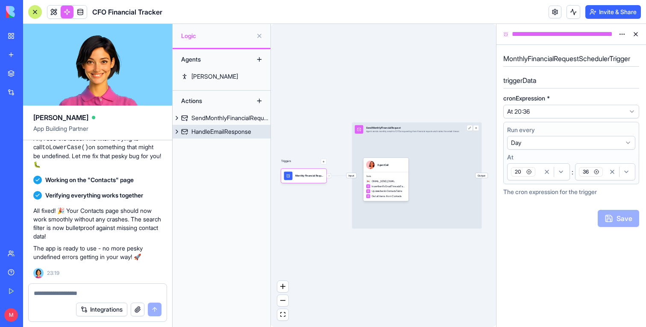
click at [233, 133] on div "HandleEmailResponse" at bounding box center [221, 131] width 60 height 9
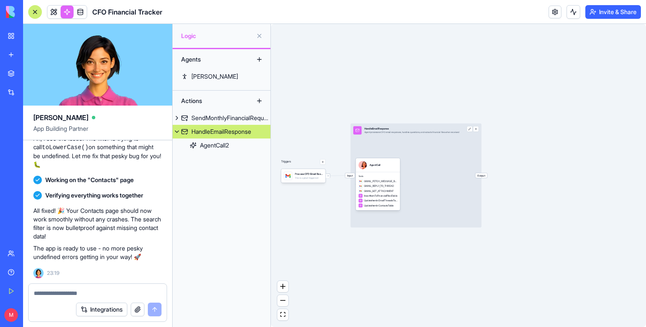
click at [571, 21] on header "CFO Financial Tracker Invite & Share" at bounding box center [334, 12] width 623 height 24
click at [571, 20] on header "CFO Financial Tracker Invite & Share" at bounding box center [334, 12] width 623 height 24
click at [573, 5] on button at bounding box center [574, 12] width 14 height 14
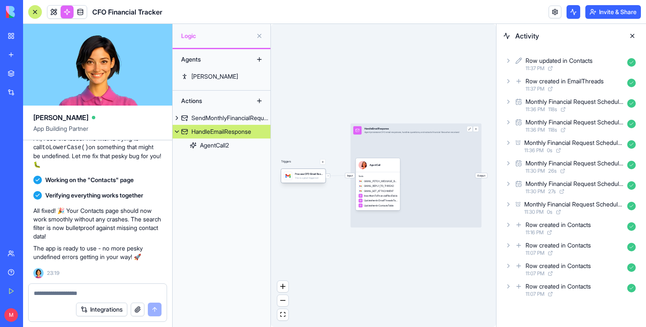
click at [301, 177] on div "This is a gmail trigger set" at bounding box center [309, 178] width 28 height 3
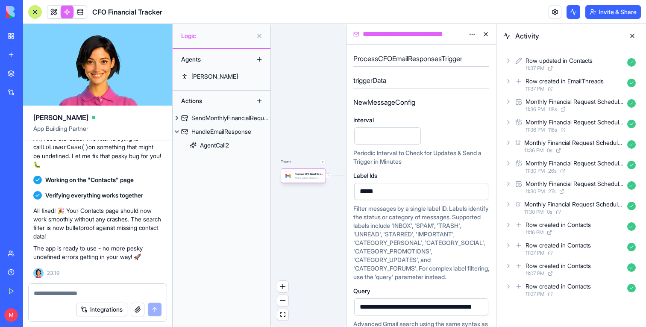
click at [303, 181] on div "Process CFO Email ResponsesTrigger This is a gmail trigger set" at bounding box center [303, 176] width 44 height 14
click at [483, 35] on button at bounding box center [486, 34] width 14 height 14
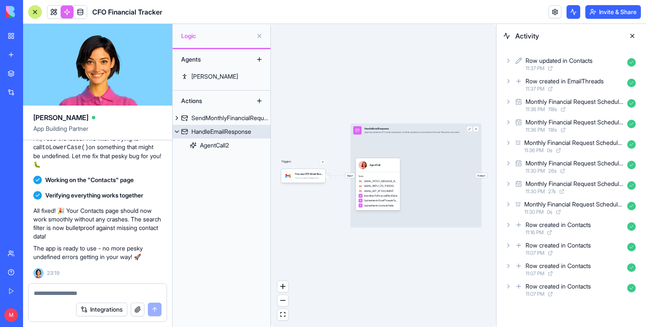
click at [351, 176] on span "Input" at bounding box center [350, 175] width 10 height 5
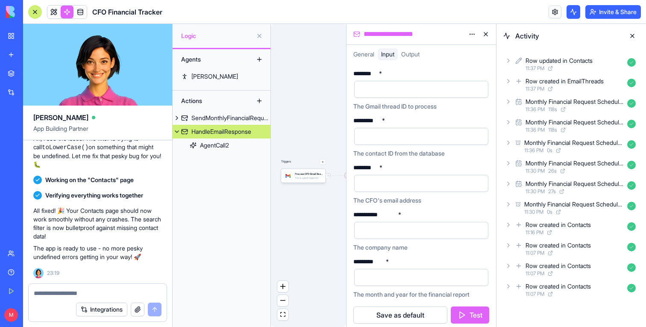
click at [486, 33] on button at bounding box center [486, 34] width 14 height 14
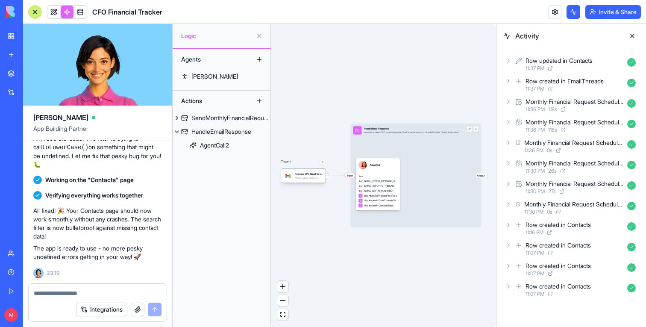
click at [311, 179] on div "This is a gmail trigger set" at bounding box center [309, 178] width 28 height 3
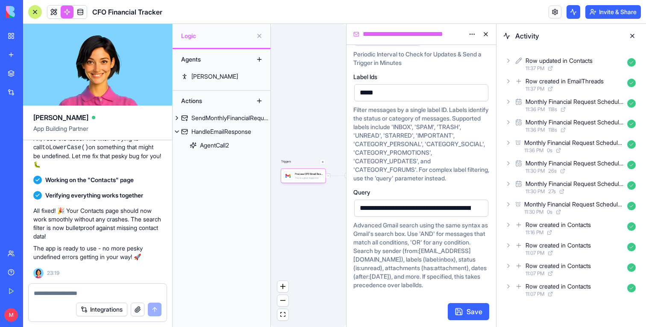
click at [380, 203] on div "**********" at bounding box center [467, 207] width 221 height 9
click at [380, 203] on div "**********" at bounding box center [468, 207] width 222 height 9
click at [380, 203] on div "**********" at bounding box center [467, 207] width 221 height 9
click at [462, 312] on button "Save" at bounding box center [468, 311] width 41 height 17
click at [309, 124] on div "Triggers Process CFO Email ResponsesTrigger This is a gmail trigger set Input H…" at bounding box center [308, 175] width 75 height 303
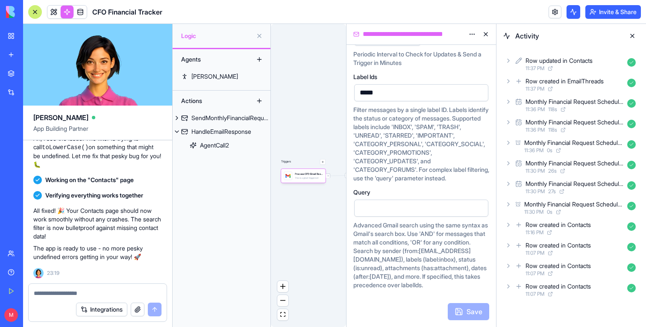
click at [632, 36] on button at bounding box center [633, 36] width 14 height 14
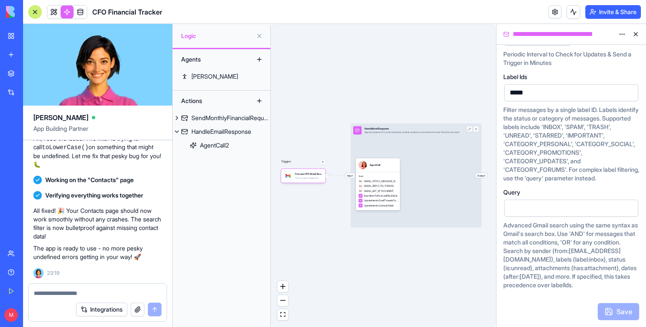
click at [635, 36] on button at bounding box center [636, 34] width 14 height 14
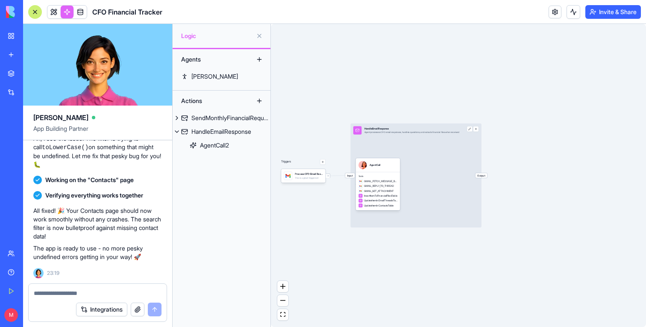
click at [574, 18] on header "CFO Financial Tracker Invite & Share" at bounding box center [334, 12] width 623 height 24
click at [574, 16] on button at bounding box center [574, 12] width 14 height 14
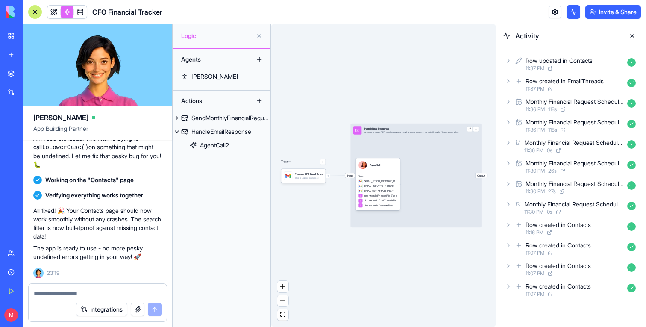
click at [574, 15] on button at bounding box center [574, 12] width 14 height 14
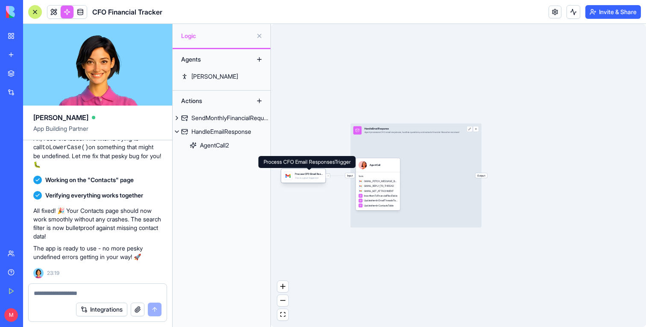
click at [305, 174] on div "Process CFO Email ResponsesTrigger" at bounding box center [309, 173] width 28 height 3
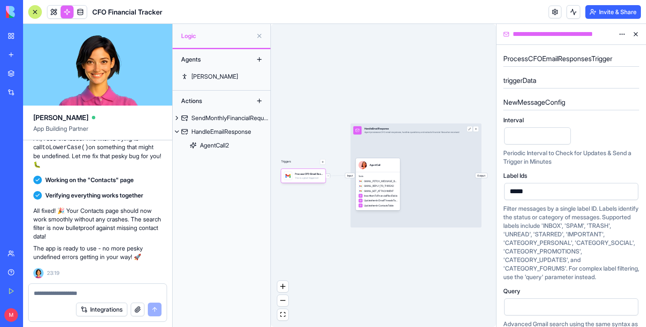
click at [551, 104] on h5 "NewMessageConfig" at bounding box center [571, 102] width 136 height 10
click at [524, 85] on h5 "triggerData" at bounding box center [571, 80] width 136 height 10
click at [524, 81] on h5 "triggerData" at bounding box center [571, 80] width 136 height 10
click at [467, 74] on div "Triggers Process CFO Email ResponsesTrigger This is a gmail trigger set Input H…" at bounding box center [383, 175] width 225 height 303
click at [571, 13] on button at bounding box center [574, 12] width 14 height 14
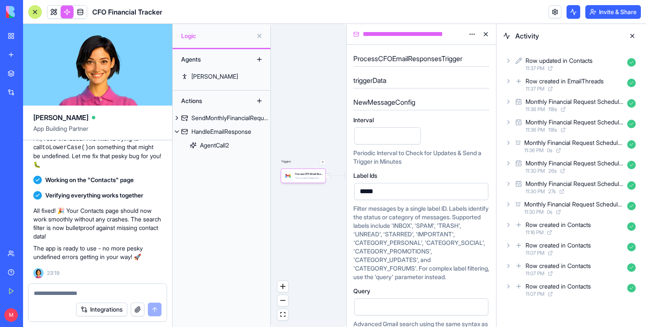
click at [571, 13] on button at bounding box center [574, 12] width 14 height 14
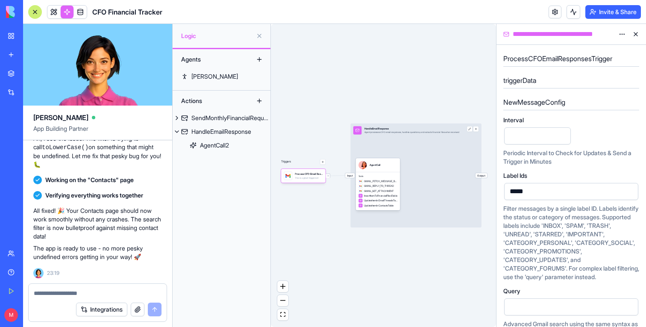
click at [347, 88] on div "Triggers Process CFO Email ResponsesTrigger This is a gmail trigger set Input H…" at bounding box center [383, 175] width 225 height 303
click at [573, 5] on button at bounding box center [574, 12] width 14 height 14
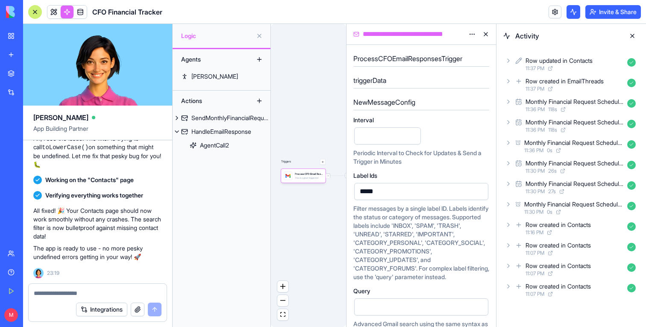
click at [574, 10] on button at bounding box center [574, 12] width 14 height 14
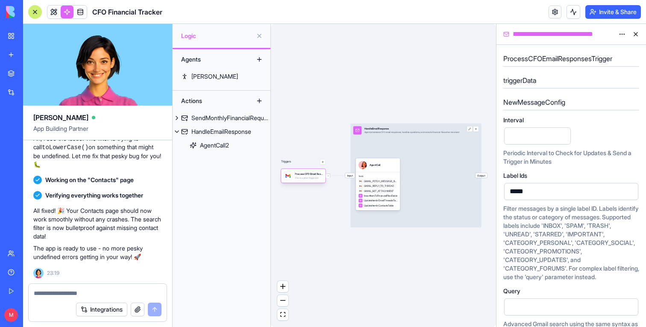
click at [292, 175] on div "Process CFO Email ResponsesTrigger This is a gmail trigger set" at bounding box center [303, 176] width 39 height 8
click at [298, 177] on div "This is a gmail trigger set" at bounding box center [309, 178] width 28 height 3
click at [308, 182] on div "Process CFO Email ResponsesTrigger This is a gmail trigger set" at bounding box center [303, 176] width 44 height 14
click at [529, 82] on h5 "triggerData" at bounding box center [571, 80] width 136 height 10
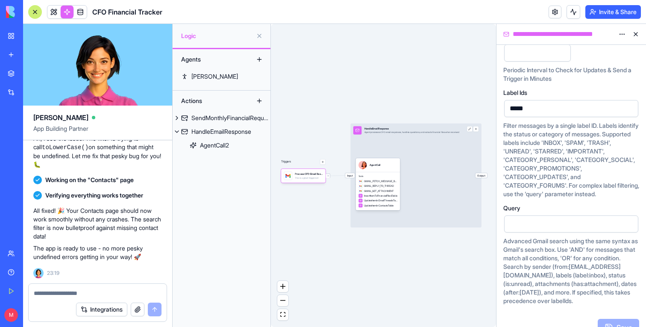
scroll to position [107, 0]
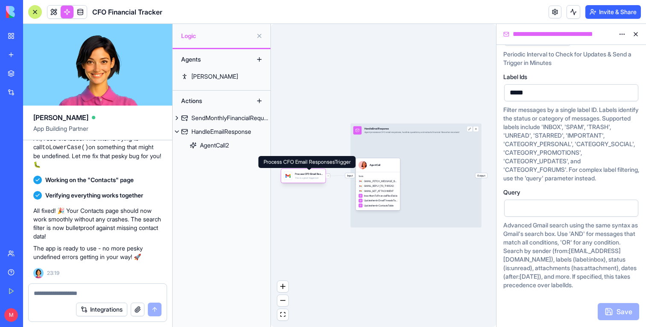
click at [297, 175] on div "Process CFO Email ResponsesTrigger" at bounding box center [309, 173] width 28 height 3
click at [297, 176] on div "Process CFO Email ResponsesTrigger This is a gmail trigger set" at bounding box center [309, 176] width 28 height 8
click at [314, 180] on div "Process CFO Email ResponsesTrigger This is a gmail trigger set" at bounding box center [303, 176] width 44 height 14
click at [548, 205] on div at bounding box center [564, 208] width 114 height 13
click at [53, 14] on link at bounding box center [53, 12] width 13 height 13
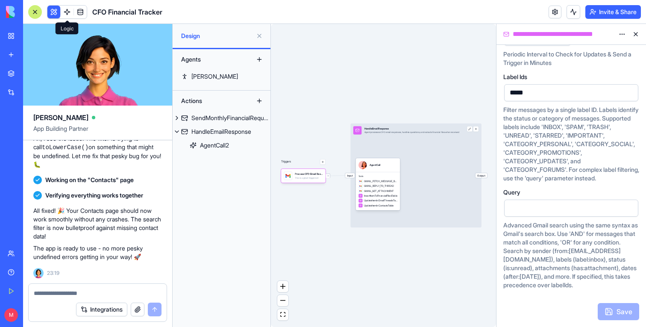
click at [53, 14] on button at bounding box center [53, 12] width 13 height 13
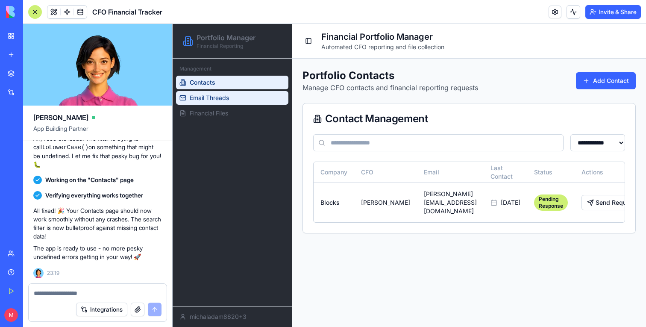
click at [243, 99] on link "Email Threads" at bounding box center [232, 98] width 112 height 14
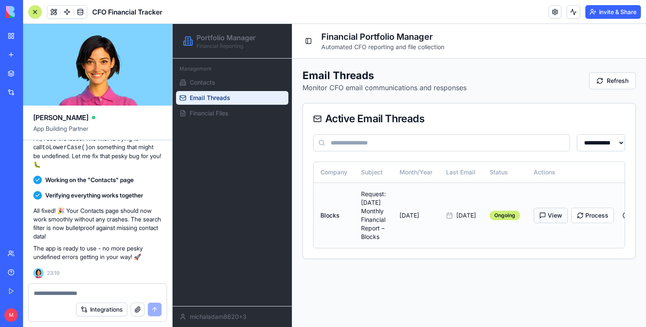
click at [559, 220] on button "View" at bounding box center [551, 215] width 34 height 15
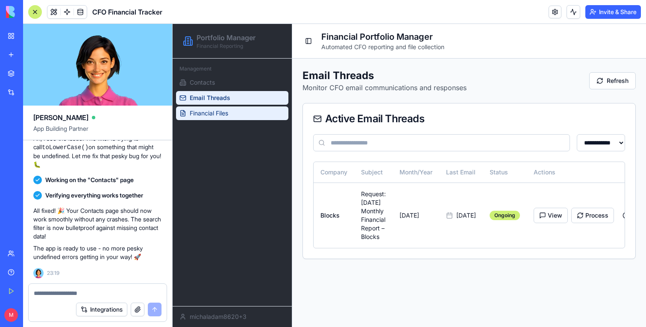
click at [228, 111] on span "Financial Files" at bounding box center [209, 113] width 38 height 9
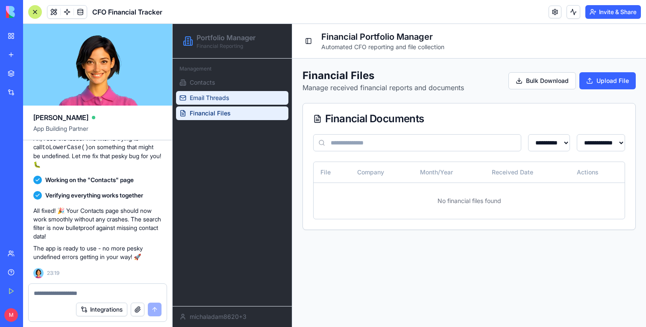
click at [235, 94] on link "Email Threads" at bounding box center [232, 98] width 112 height 14
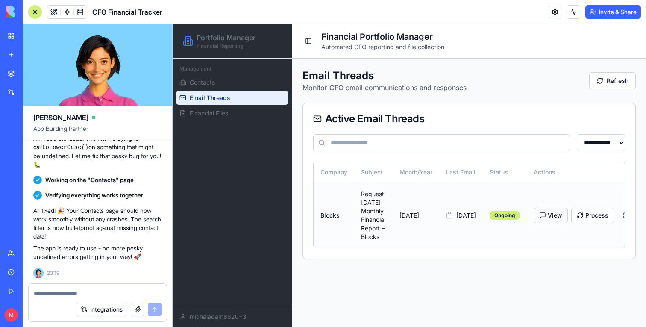
click at [558, 222] on button "View" at bounding box center [551, 215] width 34 height 15
click at [455, 86] on p "Monitor CFO email communications and responses" at bounding box center [385, 87] width 164 height 10
click at [571, 7] on button at bounding box center [574, 12] width 14 height 14
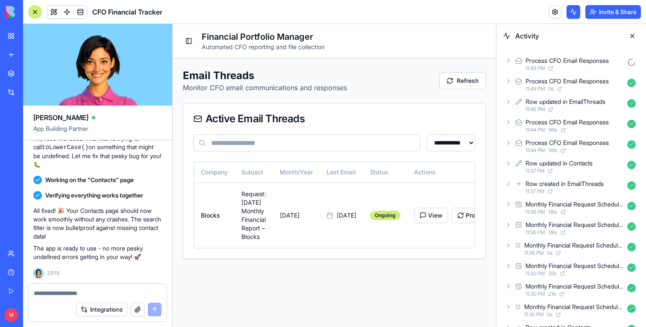
click at [510, 62] on icon at bounding box center [508, 60] width 7 height 7
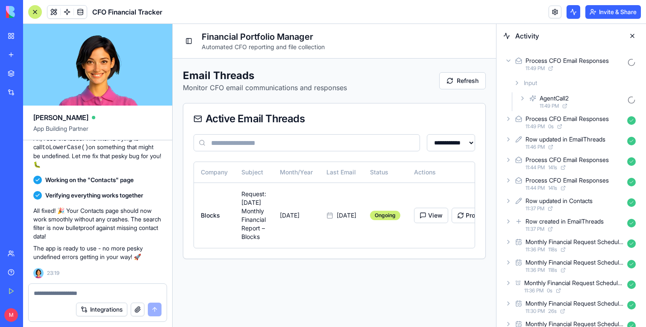
click at [522, 97] on icon at bounding box center [523, 98] width 2 height 3
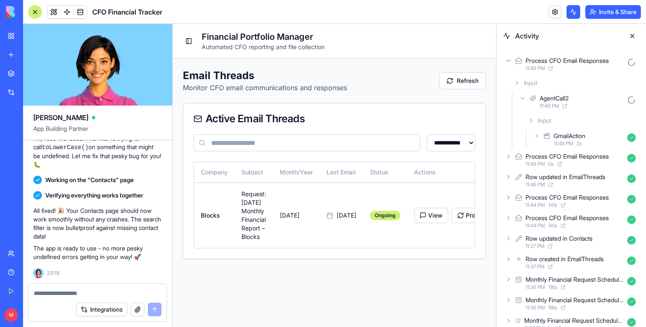
click at [542, 137] on div "GmailAction 11:49 PM 2 s" at bounding box center [586, 139] width 108 height 19
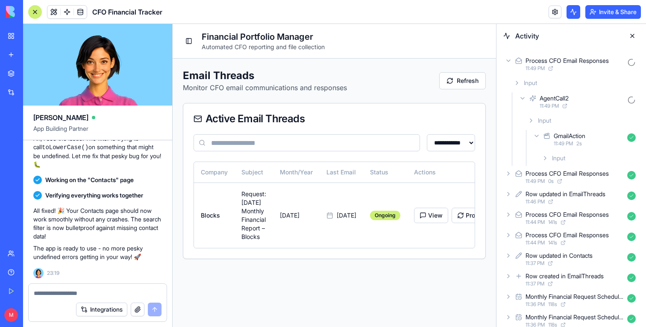
scroll to position [21, 0]
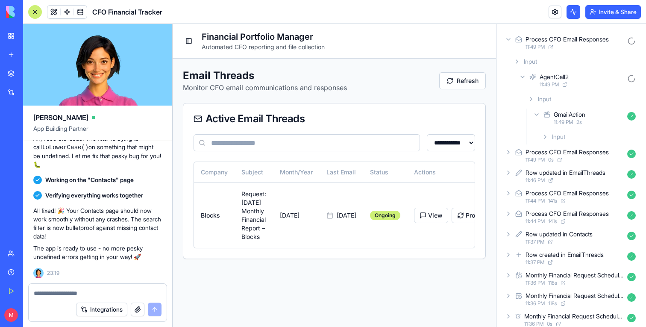
click at [542, 137] on icon at bounding box center [545, 136] width 7 height 7
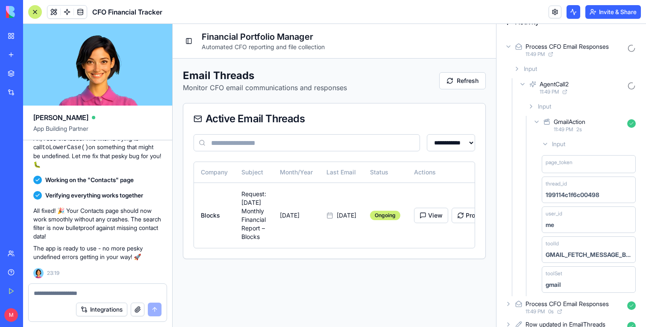
scroll to position [0, 0]
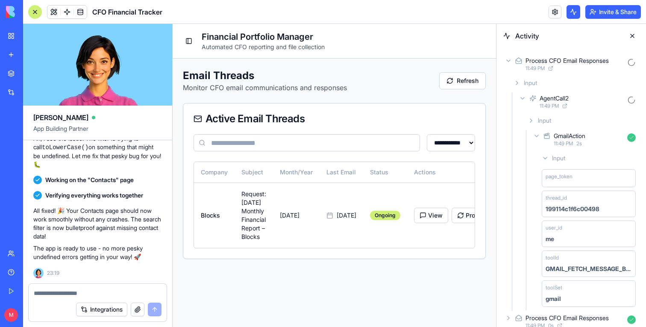
click at [538, 137] on icon at bounding box center [536, 135] width 7 height 7
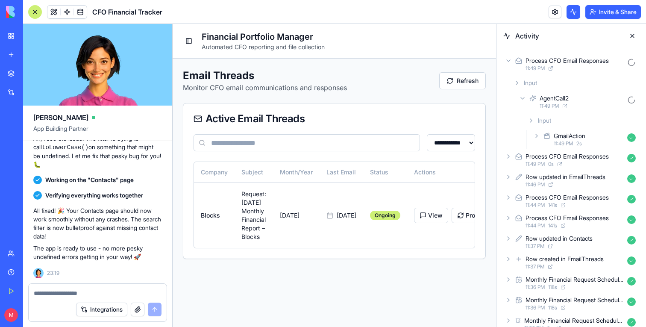
click at [522, 99] on icon at bounding box center [522, 98] width 7 height 7
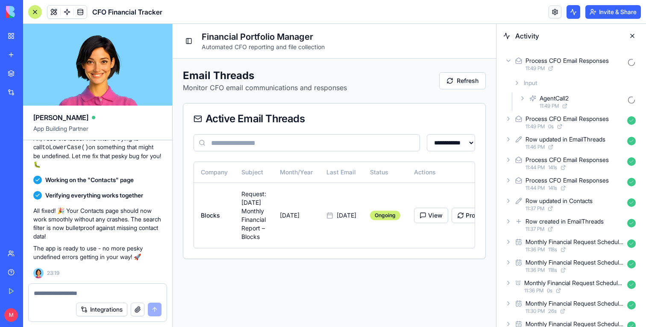
click at [509, 57] on icon at bounding box center [508, 60] width 7 height 7
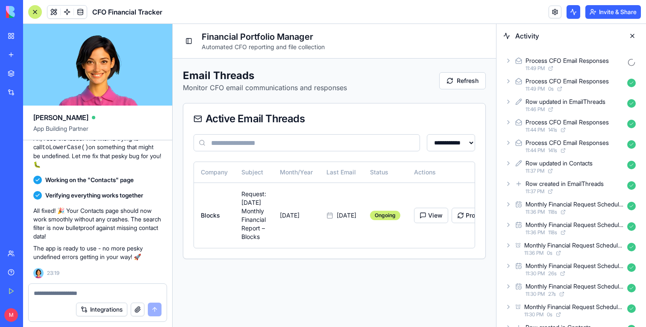
click at [510, 63] on icon at bounding box center [508, 60] width 7 height 7
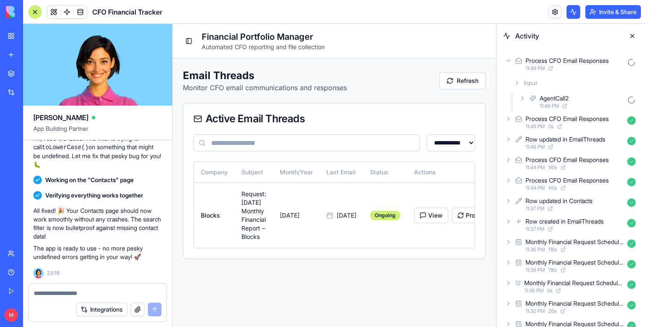
click at [521, 97] on icon at bounding box center [522, 98] width 7 height 7
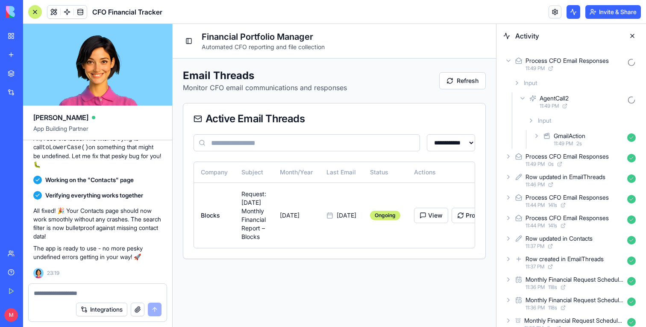
click at [538, 137] on icon at bounding box center [536, 135] width 7 height 7
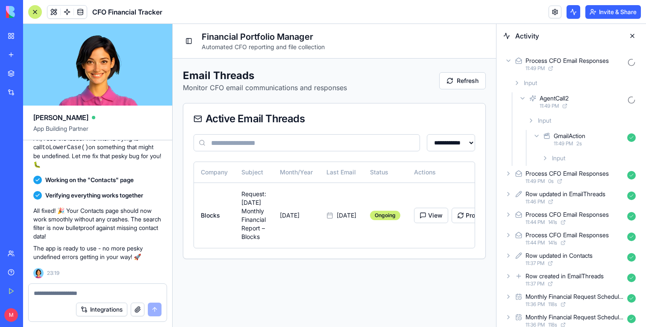
click at [544, 156] on icon at bounding box center [545, 158] width 7 height 7
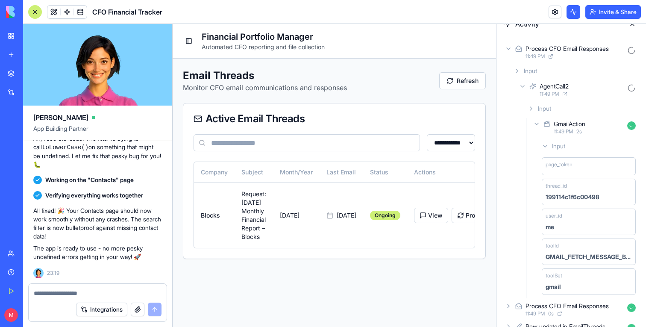
scroll to position [14, 0]
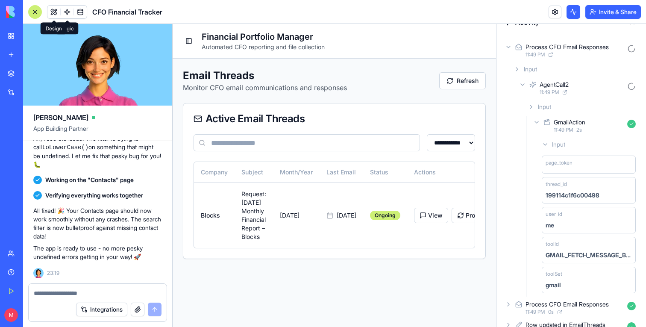
click at [53, 12] on button at bounding box center [53, 12] width 13 height 13
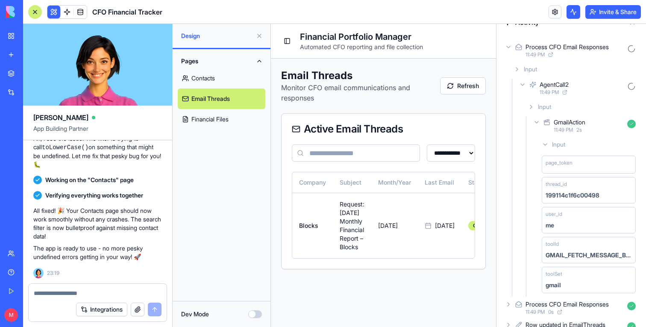
click at [204, 78] on link "Contacts" at bounding box center [222, 78] width 88 height 21
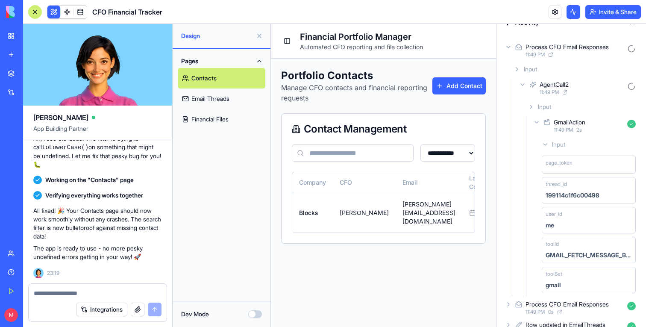
click at [259, 33] on button at bounding box center [260, 36] width 14 height 14
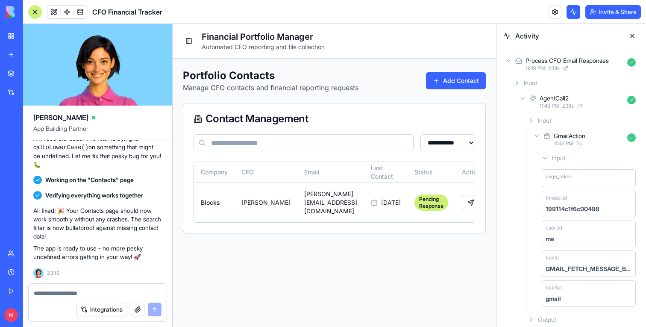
click at [634, 34] on button at bounding box center [633, 36] width 14 height 14
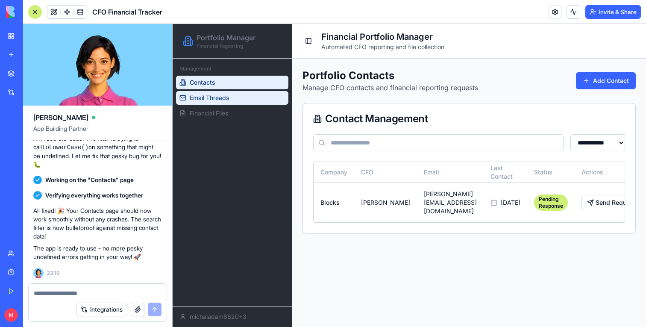
click at [214, 100] on span "Email Threads" at bounding box center [209, 98] width 39 height 9
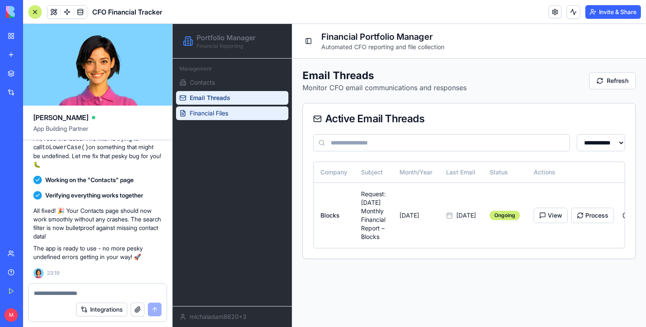
click at [216, 110] on span "Financial Files" at bounding box center [209, 113] width 38 height 9
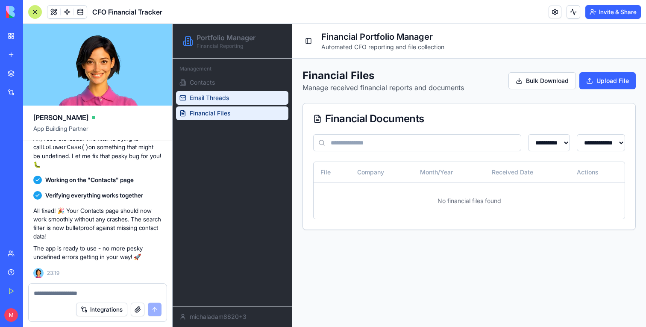
click at [215, 101] on span "Email Threads" at bounding box center [209, 98] width 39 height 9
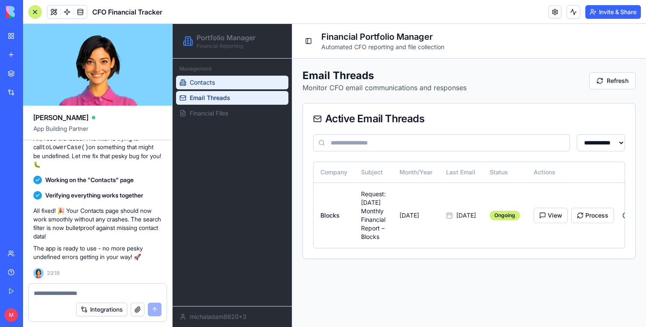
click at [215, 88] on link "Contacts" at bounding box center [232, 83] width 112 height 14
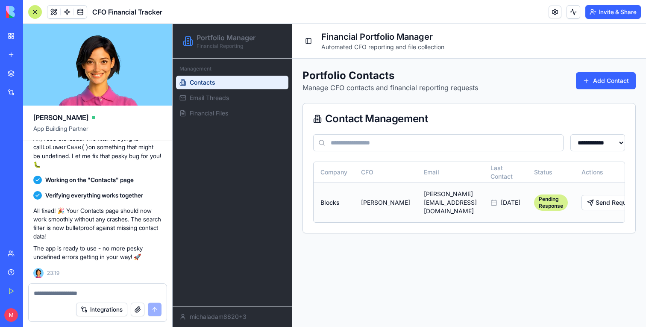
click at [534, 209] on div "Pending Response" at bounding box center [551, 202] width 34 height 16
click at [534, 208] on div "Pending Response" at bounding box center [551, 202] width 34 height 16
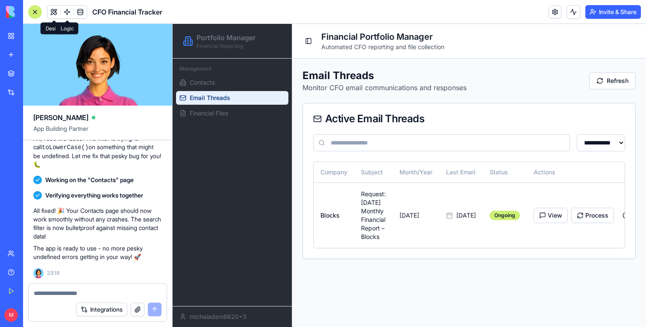
click at [63, 13] on link at bounding box center [67, 12] width 13 height 13
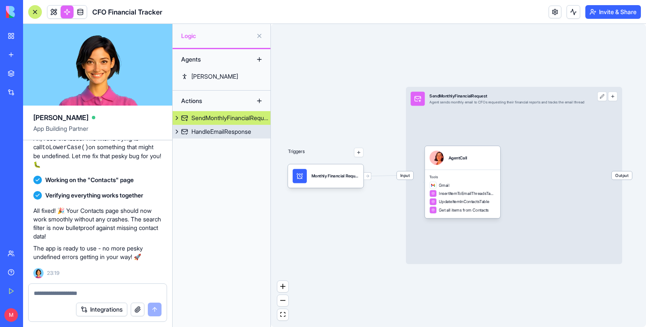
click at [243, 137] on link "HandleEmailResponse" at bounding box center [222, 132] width 98 height 14
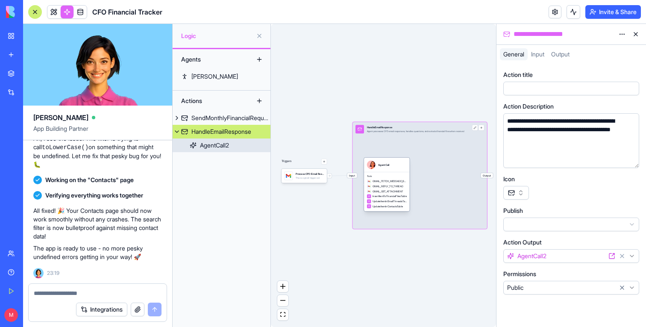
click at [396, 172] on div "Tools GMAIL_FETCH_MESSAGE_BY_THREAD_ID GMAIL_REPLY_TO_THREAD GMAIL_GET_ATTACHME…" at bounding box center [387, 191] width 46 height 39
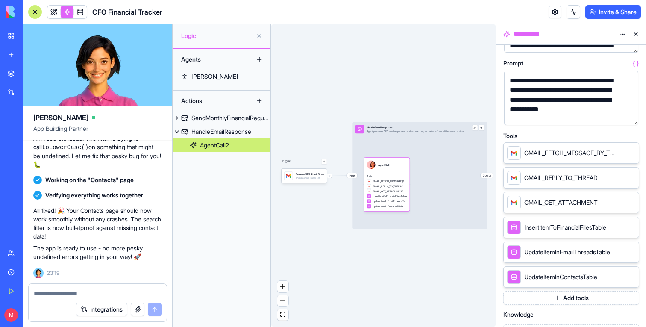
scroll to position [106, 0]
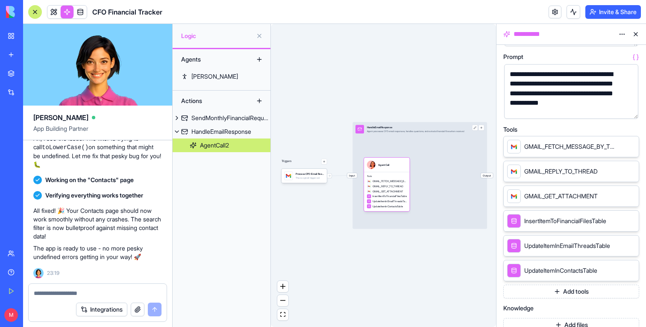
click at [630, 107] on button "button" at bounding box center [630, 110] width 14 height 14
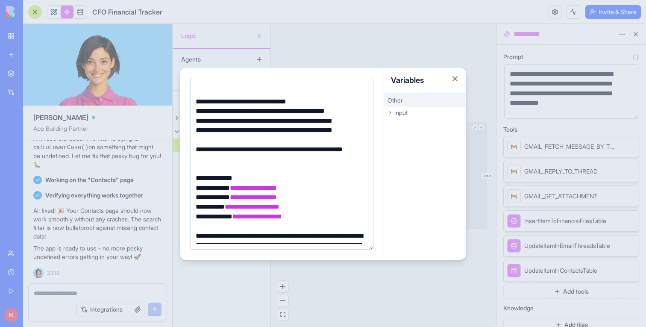
scroll to position [30, 0]
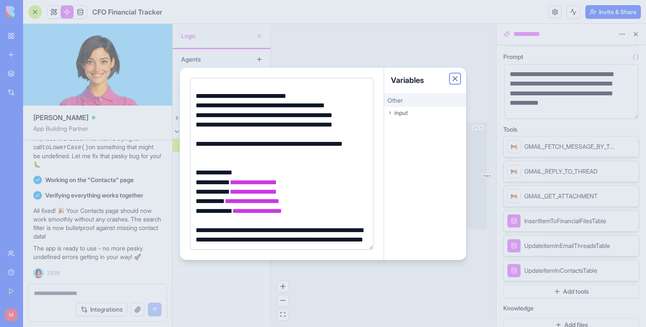
click at [452, 80] on button "Close" at bounding box center [455, 78] width 9 height 9
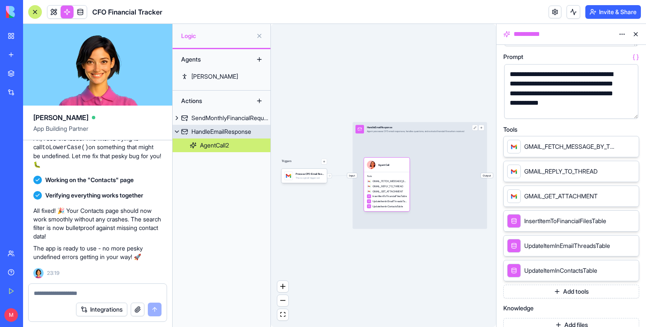
click at [353, 175] on span "Input" at bounding box center [352, 175] width 10 height 5
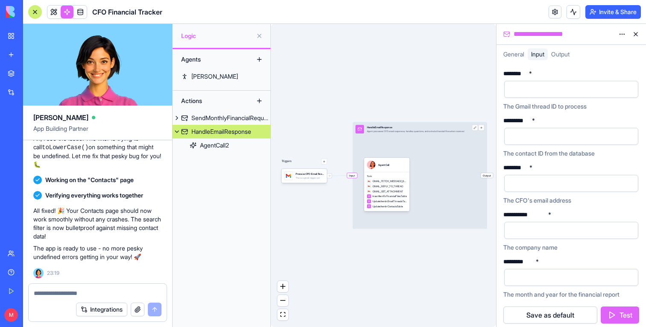
click at [565, 53] on span "Output" at bounding box center [560, 53] width 18 height 7
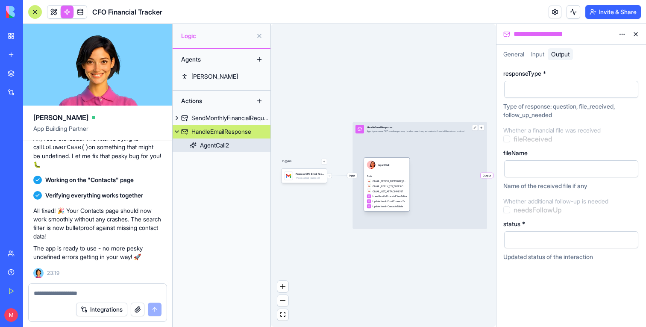
click at [393, 161] on div "AgentCall" at bounding box center [387, 164] width 40 height 9
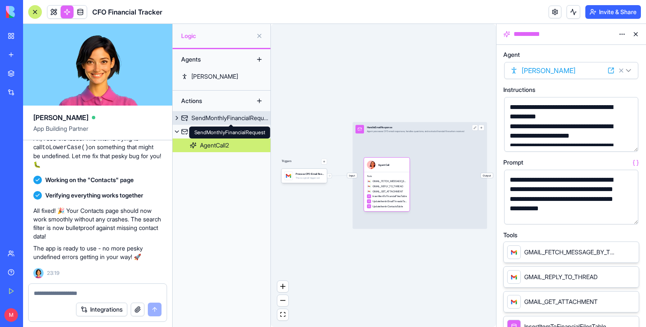
click at [241, 115] on div "SendMonthlyFinancialRequest" at bounding box center [230, 118] width 79 height 9
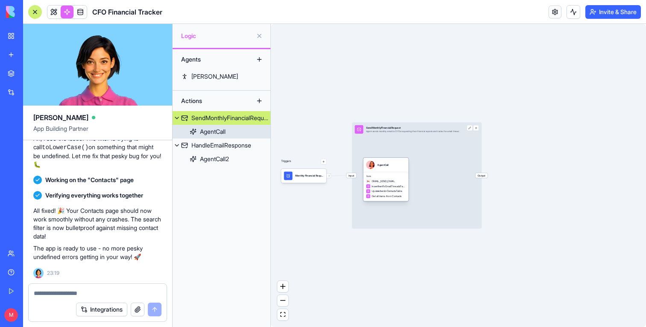
click at [389, 169] on div "AgentCall" at bounding box center [385, 165] width 45 height 14
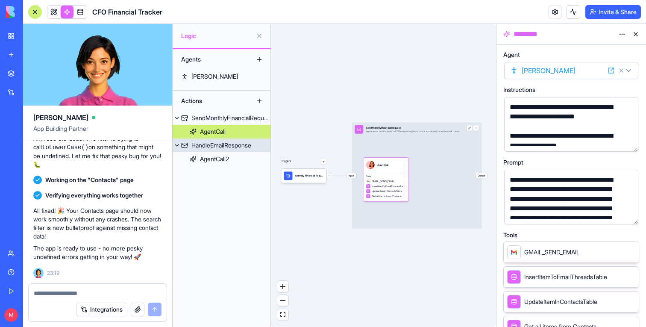
click at [212, 145] on div "HandleEmailResponse" at bounding box center [221, 145] width 60 height 9
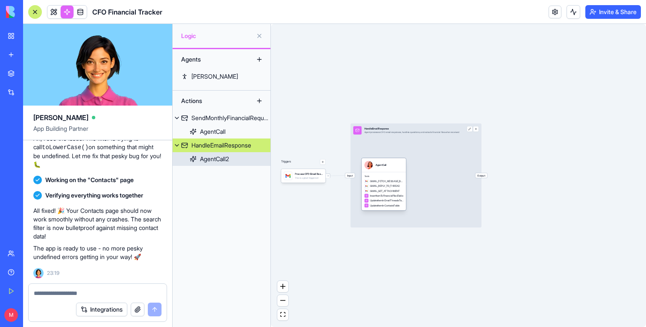
click at [389, 204] on span "UpdateItemInContactsTable" at bounding box center [384, 205] width 29 height 3
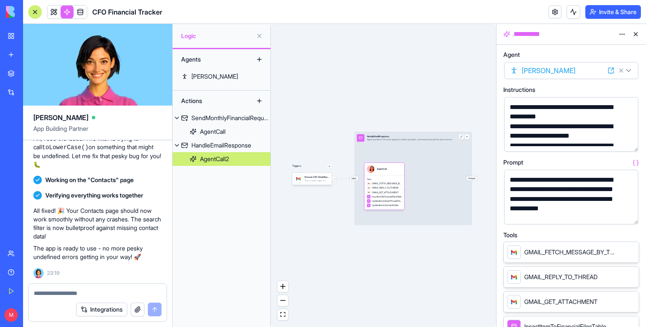
click at [627, 218] on button "button" at bounding box center [630, 216] width 14 height 14
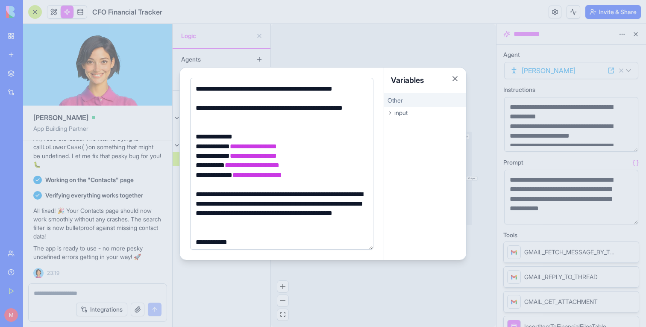
scroll to position [65, 0]
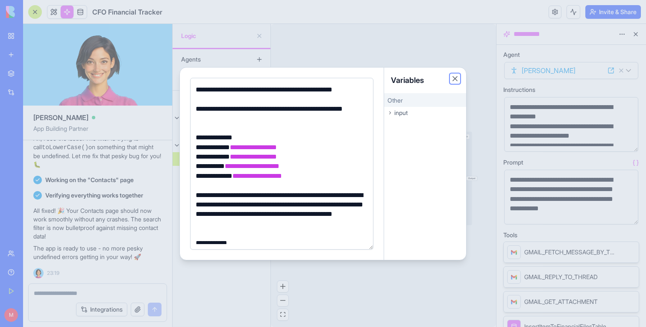
click at [455, 78] on button "Close" at bounding box center [455, 78] width 9 height 9
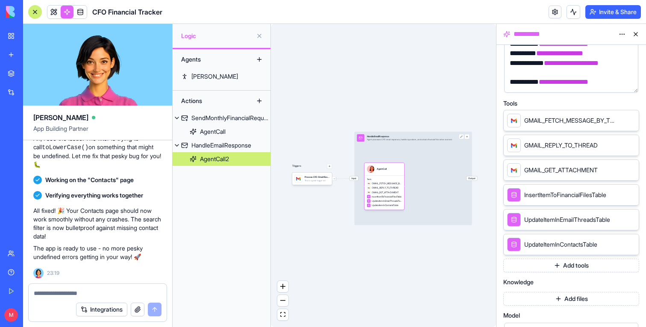
scroll to position [144, 0]
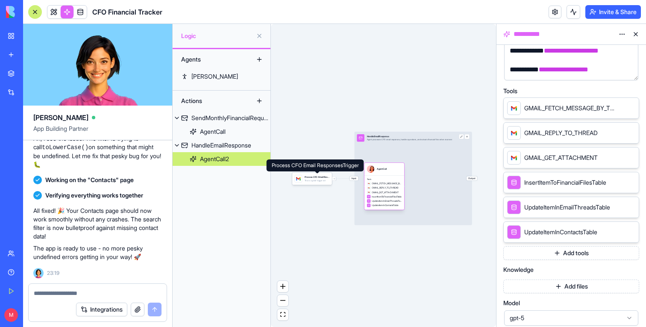
click at [389, 188] on span "GMAIL_REPLY_TO_THREAD" at bounding box center [385, 187] width 27 height 3
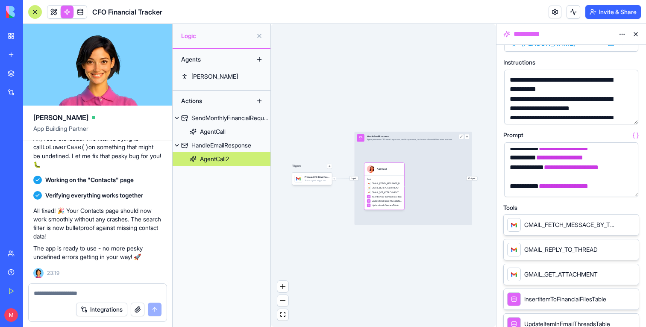
scroll to position [18, 0]
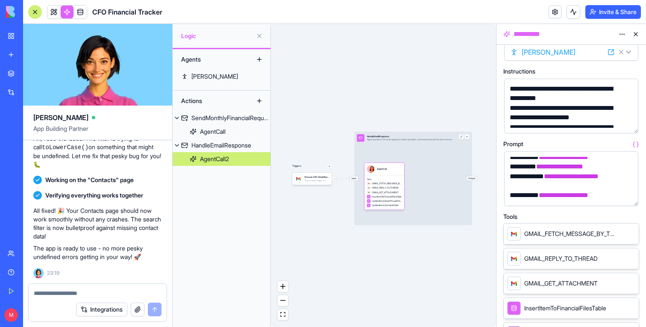
click at [633, 126] on button "button" at bounding box center [630, 125] width 14 height 14
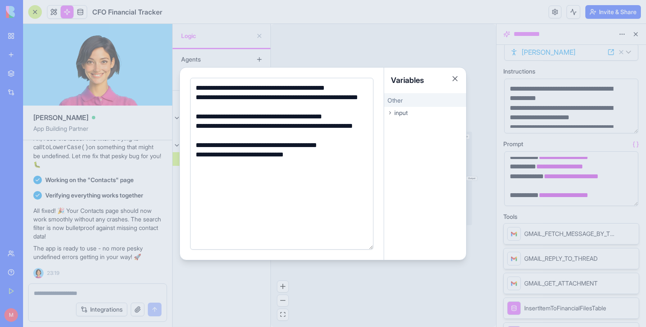
click at [627, 169] on div at bounding box center [323, 163] width 646 height 327
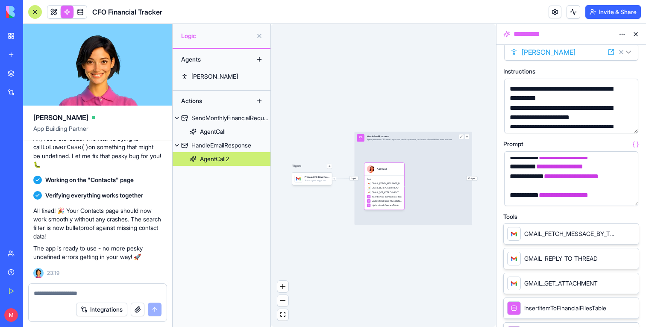
click at [630, 195] on button "button" at bounding box center [630, 198] width 14 height 14
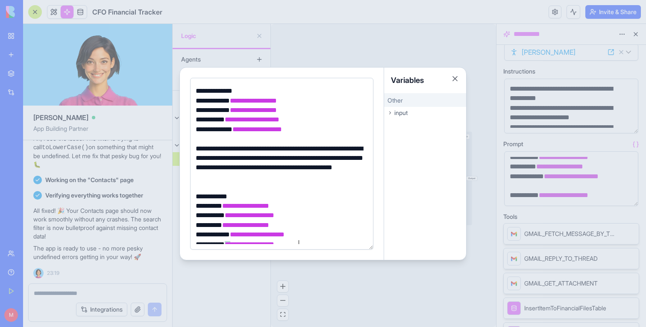
scroll to position [117, 0]
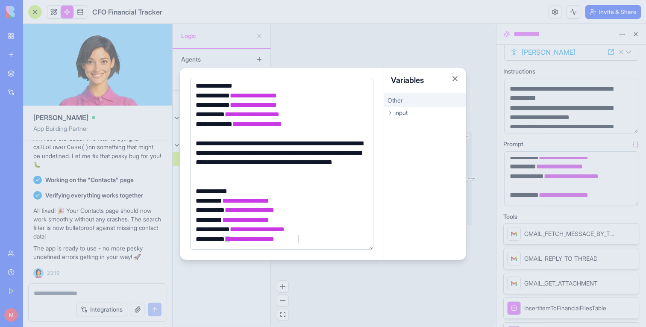
click at [324, 35] on div at bounding box center [323, 163] width 646 height 327
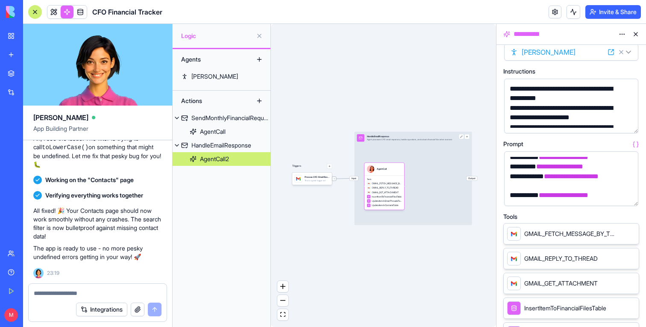
click at [334, 179] on icon at bounding box center [334, 178] width 3 height 3
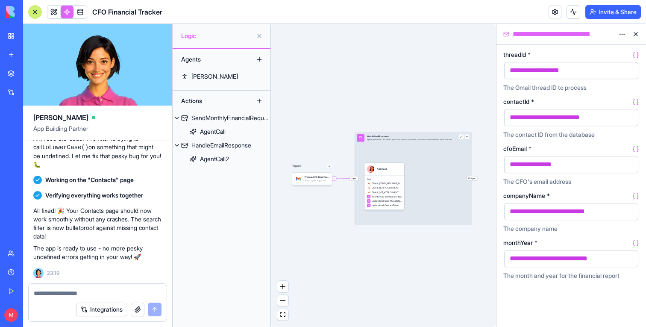
click at [74, 11] on link at bounding box center [80, 12] width 13 height 13
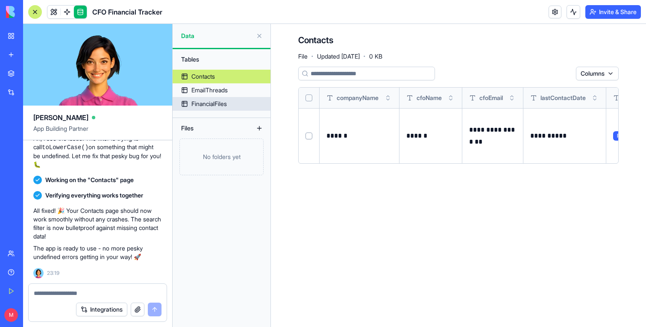
click at [221, 101] on div "FinancialFiles" at bounding box center [208, 104] width 35 height 9
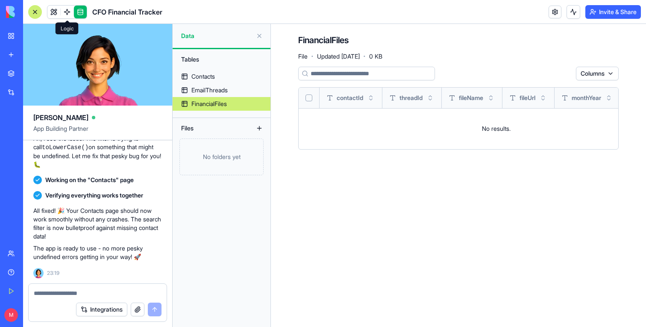
click at [67, 8] on link at bounding box center [67, 12] width 13 height 13
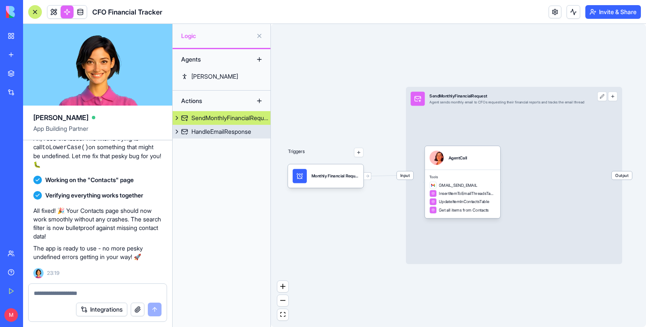
click at [244, 136] on link "HandleEmailResponse" at bounding box center [222, 132] width 98 height 14
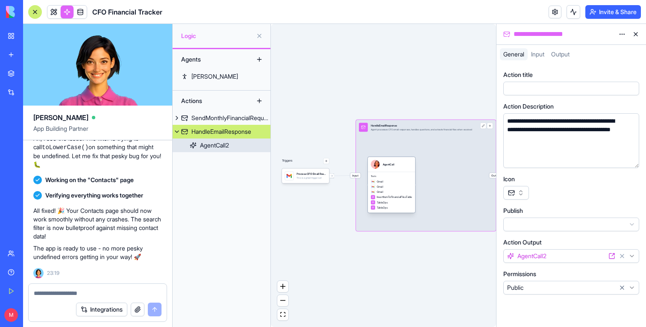
click at [390, 187] on div "Gmail" at bounding box center [391, 187] width 41 height 4
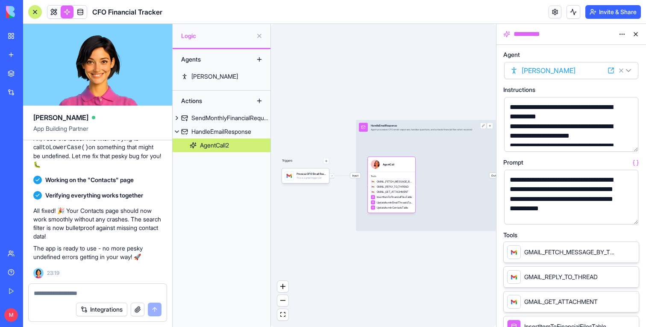
click at [627, 212] on button "button" at bounding box center [630, 216] width 14 height 14
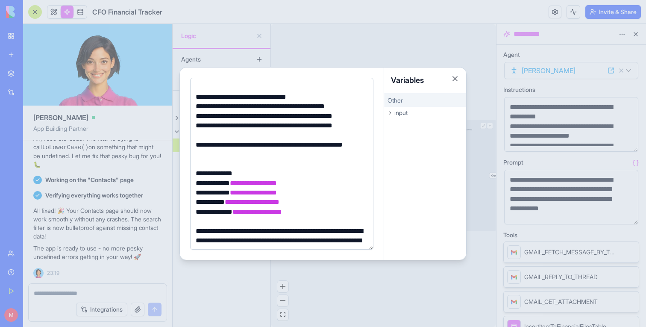
scroll to position [31, 0]
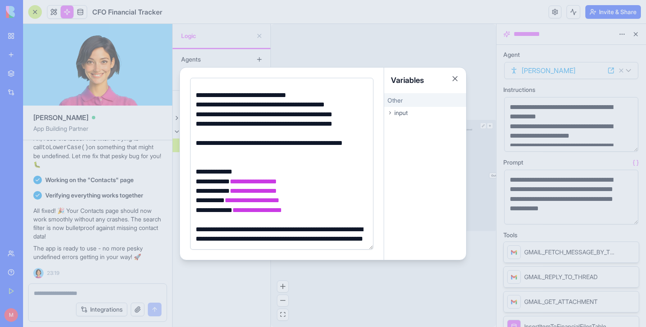
click at [288, 115] on div "**********" at bounding box center [280, 114] width 175 height 9
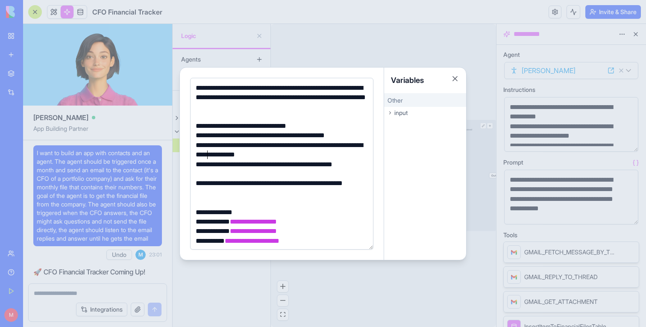
scroll to position [31, 0]
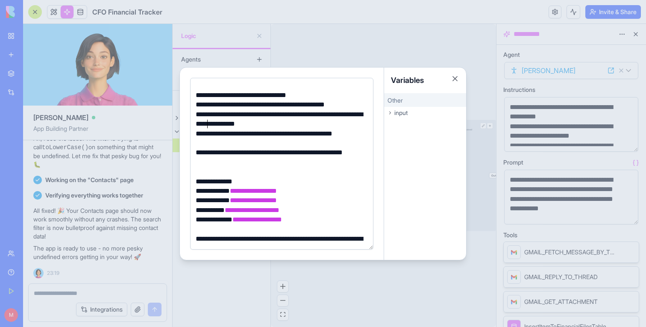
click at [302, 49] on div at bounding box center [323, 163] width 646 height 327
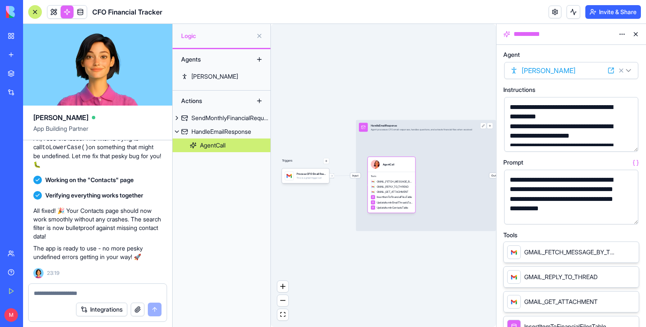
click at [628, 212] on button "button" at bounding box center [630, 216] width 14 height 14
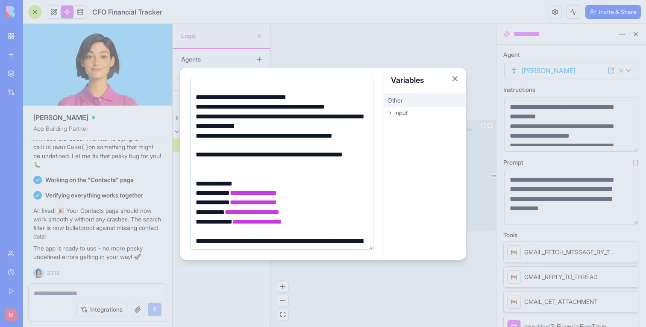
scroll to position [0, 0]
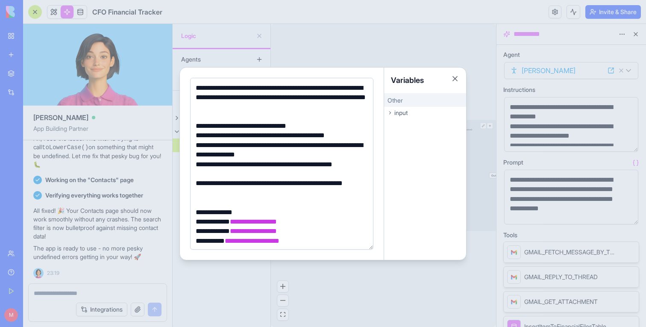
click at [536, 128] on div at bounding box center [323, 163] width 646 height 327
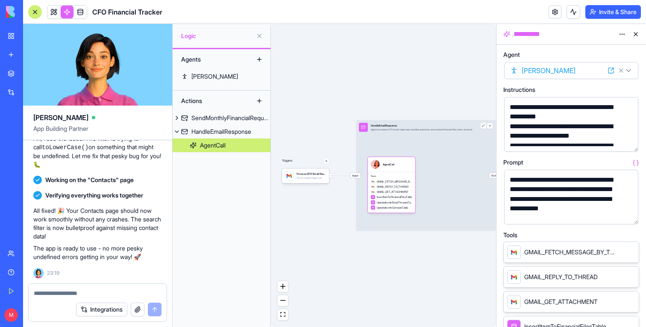
click at [632, 141] on button "button" at bounding box center [630, 143] width 14 height 14
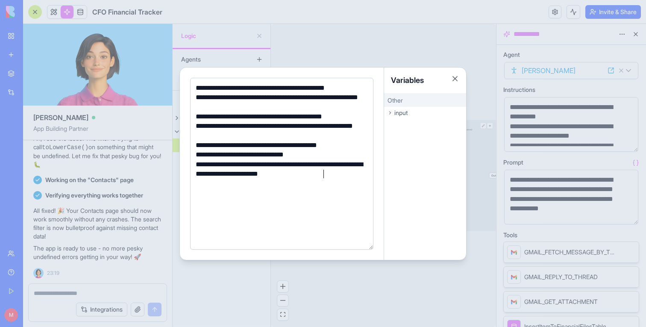
click at [286, 171] on div "**********" at bounding box center [280, 169] width 175 height 19
click at [286, 167] on div "**********" at bounding box center [280, 169] width 175 height 19
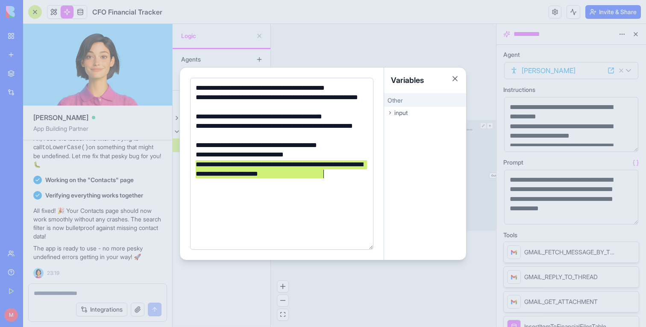
click at [286, 167] on div "**********" at bounding box center [280, 169] width 175 height 19
copy div "**********"
click at [305, 162] on div "**********" at bounding box center [280, 169] width 175 height 19
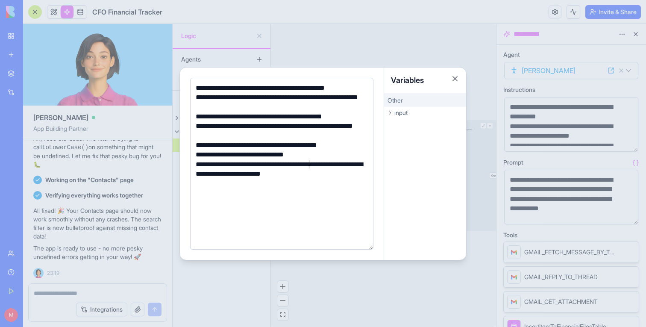
click at [305, 162] on div "**********" at bounding box center [280, 169] width 175 height 19
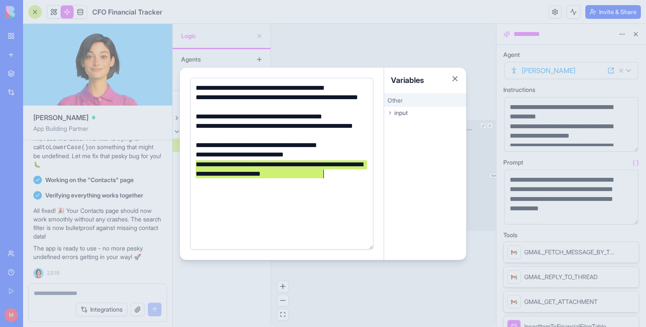
copy div "**********"
click at [547, 214] on div at bounding box center [323, 163] width 646 height 327
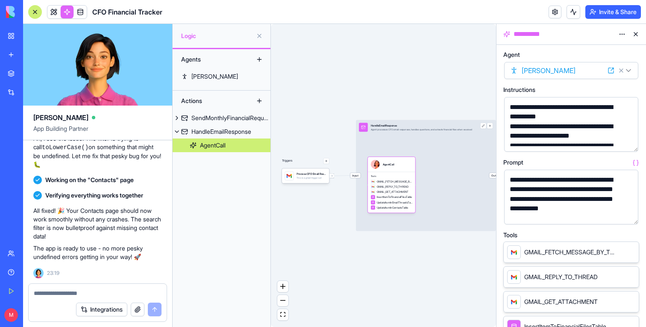
click at [631, 220] on button "button" at bounding box center [630, 216] width 14 height 14
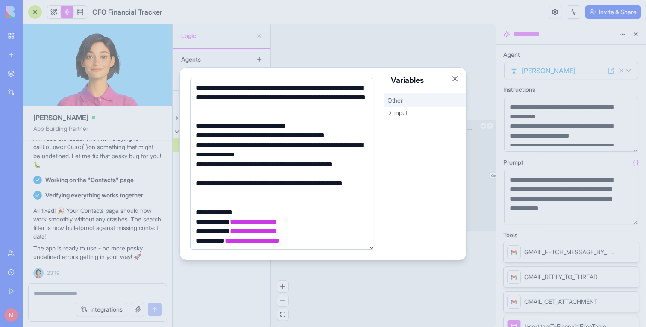
click at [249, 200] on div at bounding box center [280, 202] width 175 height 9
click at [249, 194] on div "**********" at bounding box center [280, 188] width 175 height 19
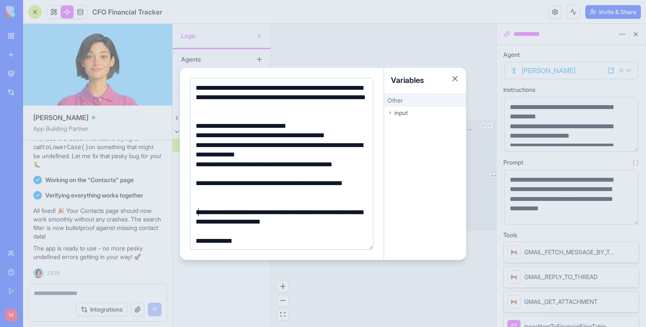
click at [199, 212] on div "**********" at bounding box center [280, 217] width 175 height 19
click at [362, 227] on div at bounding box center [280, 231] width 175 height 9
click at [343, 222] on div "**********" at bounding box center [280, 217] width 175 height 19
click at [221, 313] on div at bounding box center [323, 163] width 646 height 327
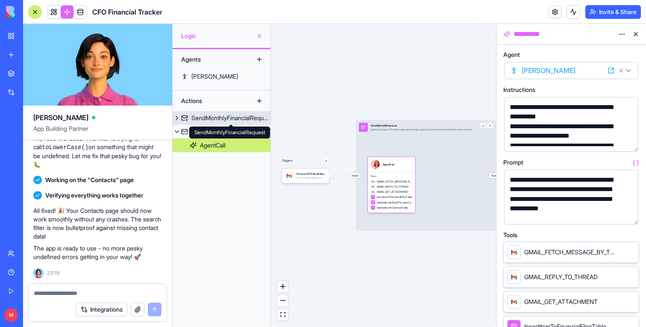
click at [225, 119] on div "SendMonthlyFinancialRequest" at bounding box center [230, 118] width 79 height 9
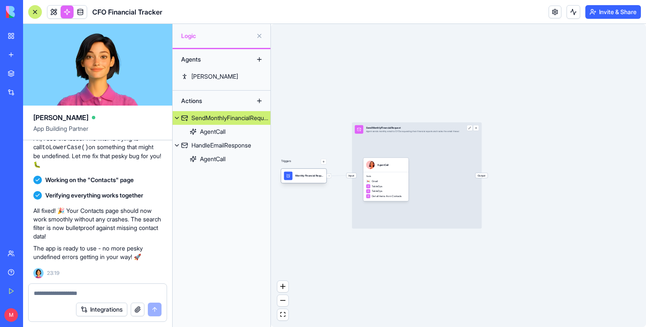
click at [297, 182] on div "Monthly Financial Request SchedulerTrigger" at bounding box center [303, 176] width 45 height 14
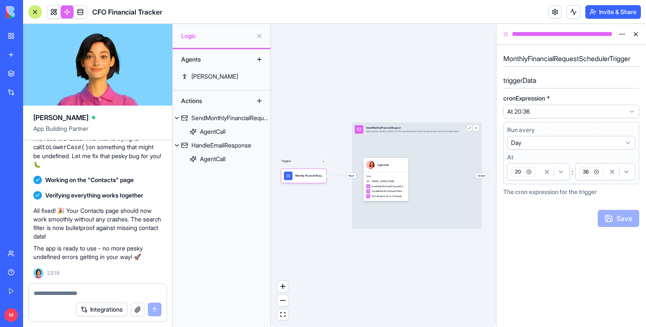
click at [536, 176] on div "20" at bounding box center [524, 171] width 31 height 13
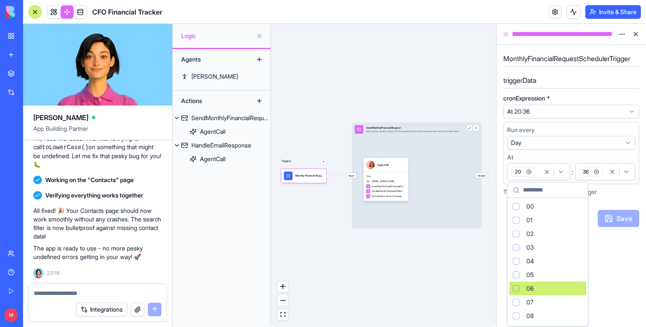
scroll to position [221, 0]
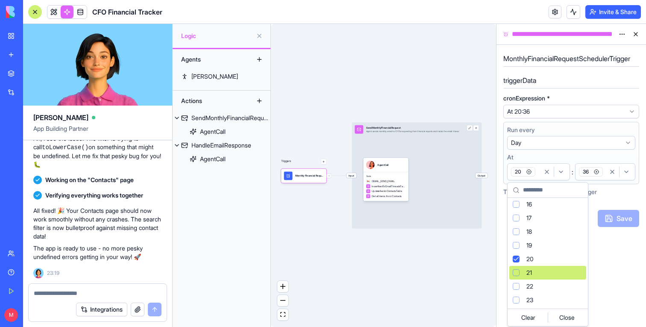
click at [515, 275] on div "Suggestions" at bounding box center [516, 272] width 7 height 7
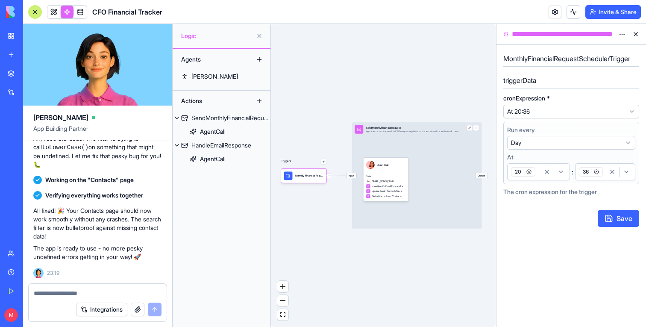
click at [561, 174] on icon "button" at bounding box center [561, 171] width 7 height 7
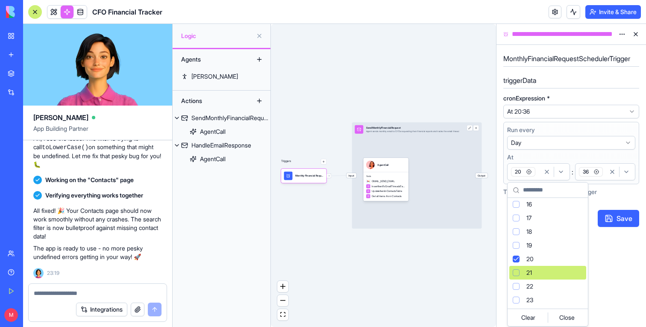
click at [519, 271] on div "Suggestions" at bounding box center [516, 272] width 7 height 7
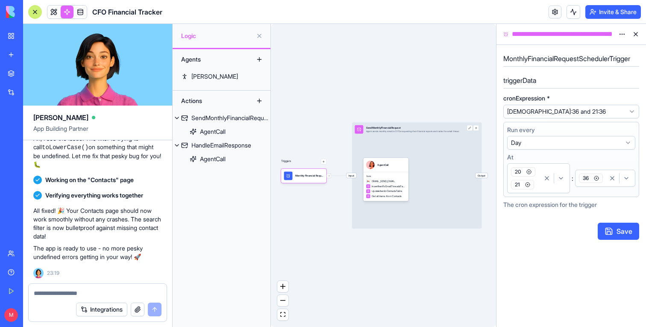
click at [528, 172] on icon "button" at bounding box center [529, 171] width 5 height 5
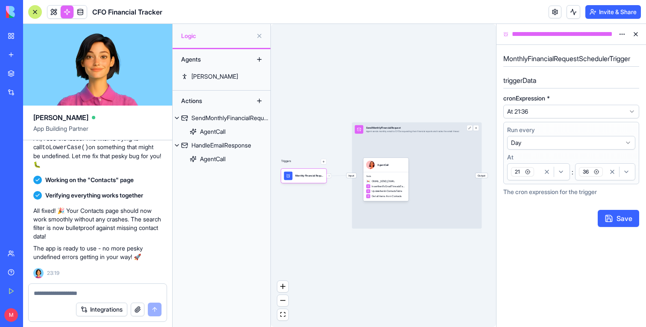
click at [610, 176] on div "button" at bounding box center [620, 172] width 28 height 10
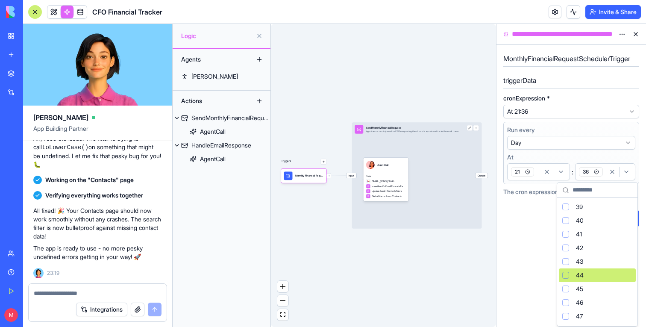
scroll to position [530, 0]
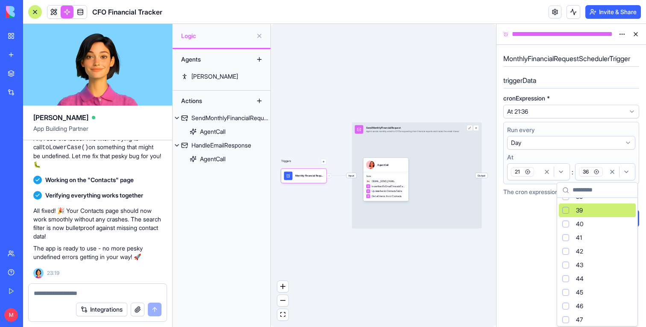
click at [568, 212] on div "Suggestions" at bounding box center [565, 210] width 7 height 7
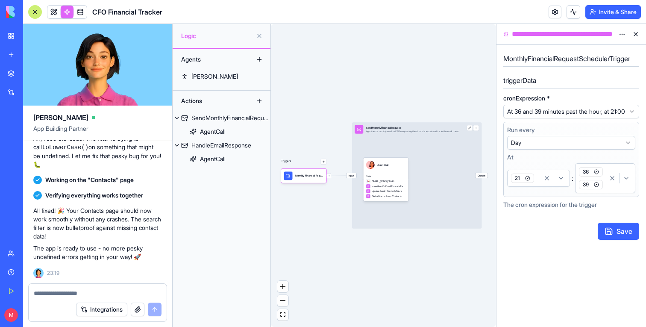
click at [596, 174] on icon "button" at bounding box center [596, 171] width 5 height 5
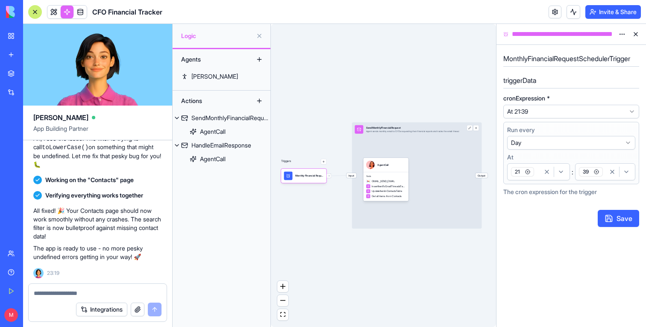
click at [618, 229] on div "**********" at bounding box center [571, 139] width 136 height 182
click at [618, 223] on button "Save" at bounding box center [618, 218] width 41 height 17
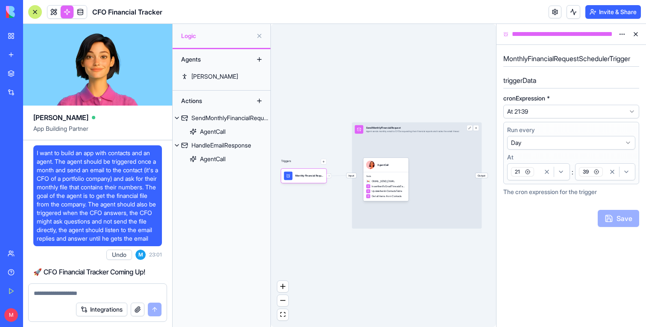
scroll to position [797, 0]
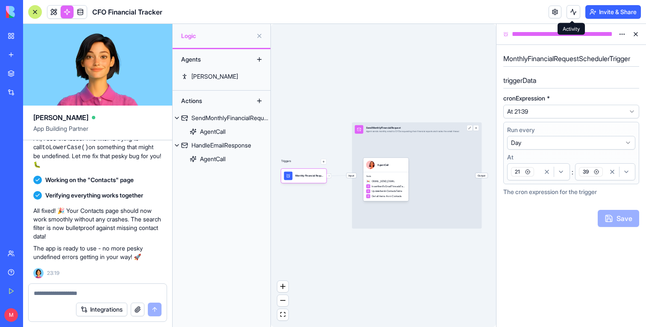
click at [571, 17] on body "BETA My Workspace New app Marketplace Integrations Recent Untitled App Social M…" at bounding box center [323, 163] width 646 height 327
click at [571, 12] on button at bounding box center [574, 12] width 14 height 14
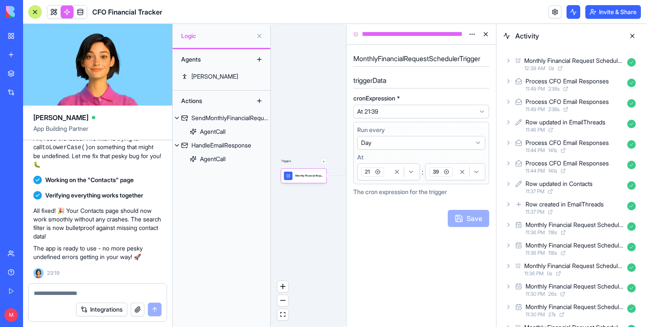
click at [507, 57] on icon at bounding box center [508, 60] width 7 height 7
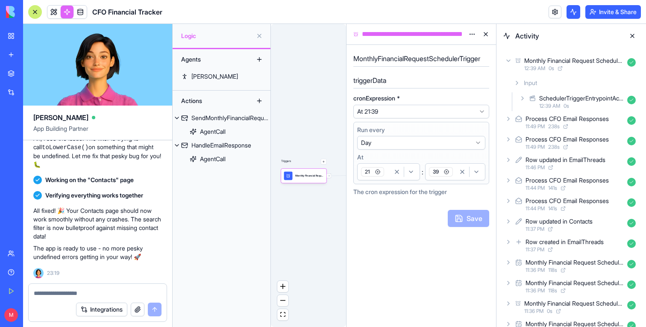
click at [526, 106] on div "SchedulerTriggerEntrypointAction 12:39 AM 0 s" at bounding box center [579, 101] width 122 height 19
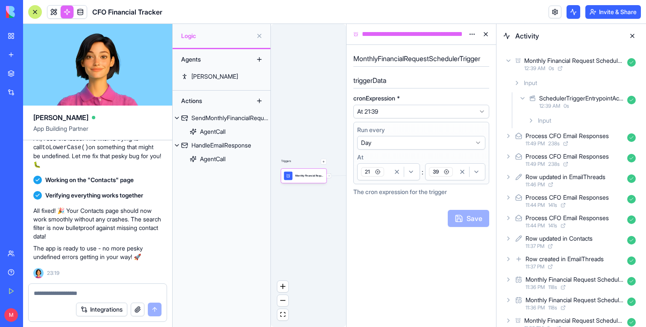
click at [529, 115] on div "Input" at bounding box center [581, 120] width 115 height 15
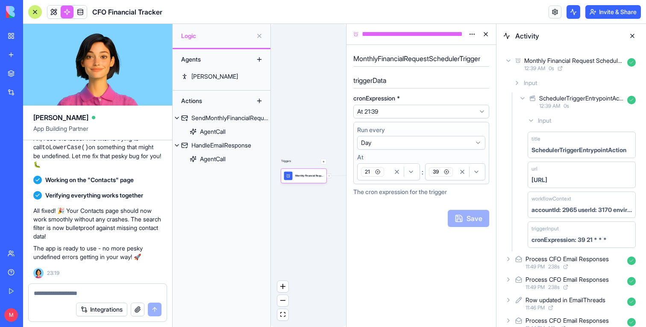
click at [531, 118] on icon at bounding box center [531, 120] width 7 height 7
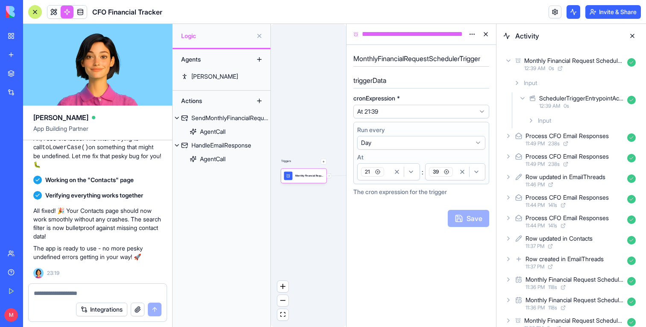
click at [526, 100] on div "SchedulerTriggerEntrypointAction 12:39 AM 0 s" at bounding box center [579, 101] width 122 height 19
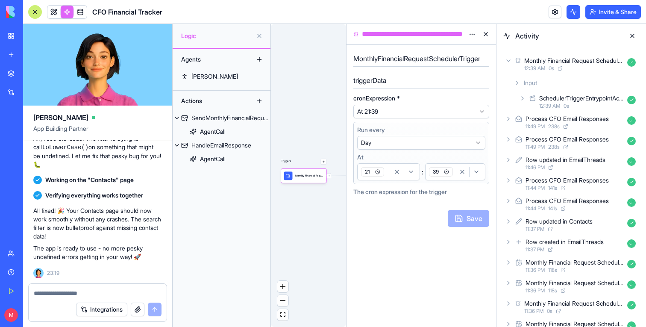
click at [518, 85] on icon at bounding box center [517, 82] width 7 height 7
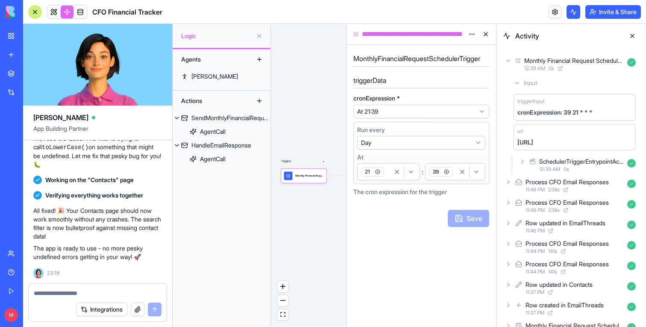
click at [508, 64] on div "Monthly Financial Request SchedulerTrigger 12:39 AM 0 s" at bounding box center [571, 64] width 136 height 19
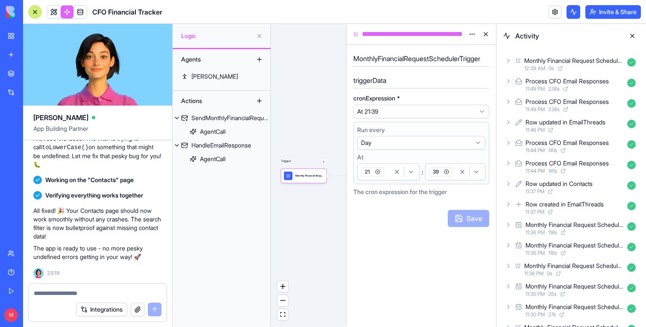
click at [486, 35] on button at bounding box center [486, 34] width 14 height 14
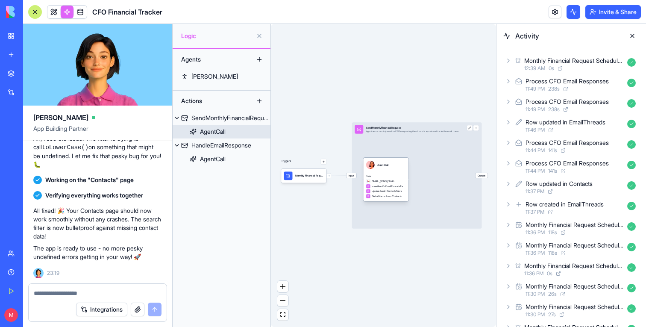
click at [403, 171] on div "AgentCall" at bounding box center [385, 165] width 45 height 14
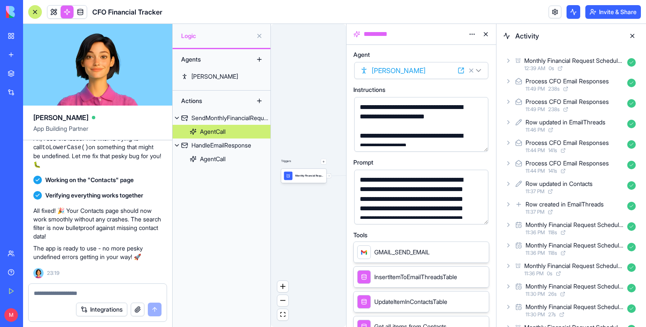
click at [487, 35] on button at bounding box center [486, 34] width 14 height 14
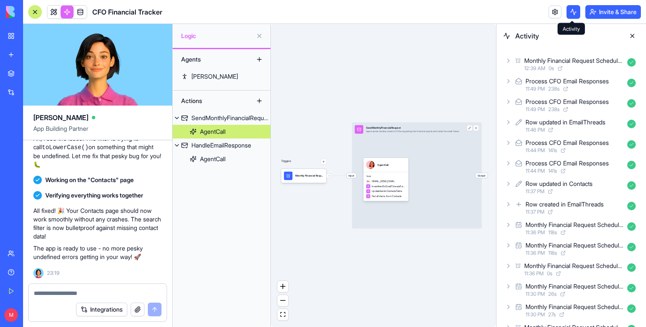
click at [574, 13] on button at bounding box center [574, 12] width 14 height 14
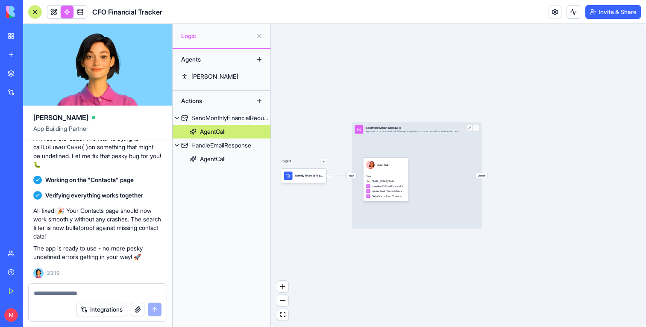
click at [574, 13] on button at bounding box center [574, 12] width 14 height 14
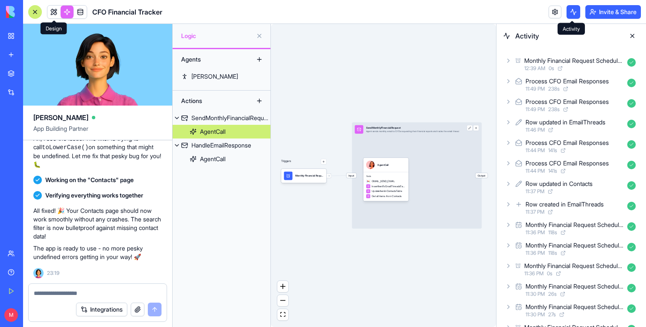
click at [58, 11] on link at bounding box center [53, 12] width 13 height 13
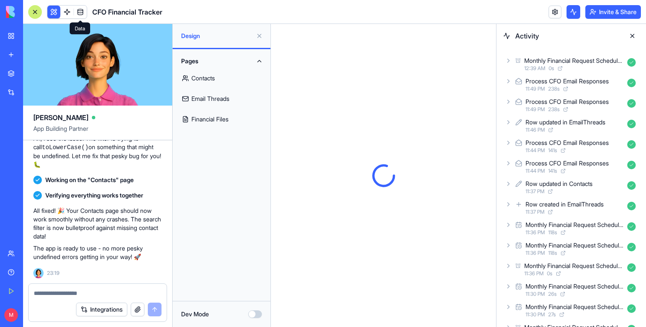
click at [78, 12] on link at bounding box center [80, 12] width 13 height 13
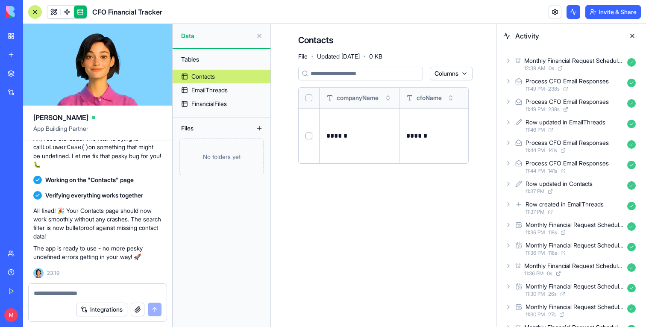
click at [634, 34] on button at bounding box center [633, 36] width 14 height 14
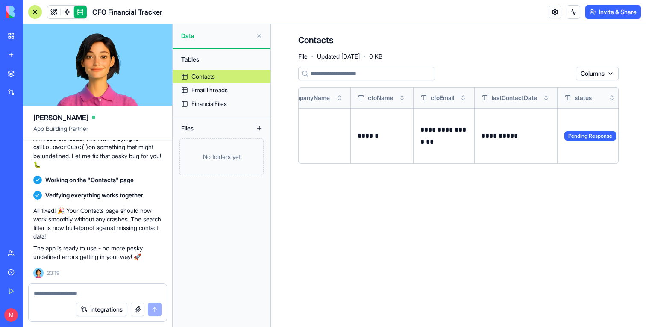
scroll to position [0, 121]
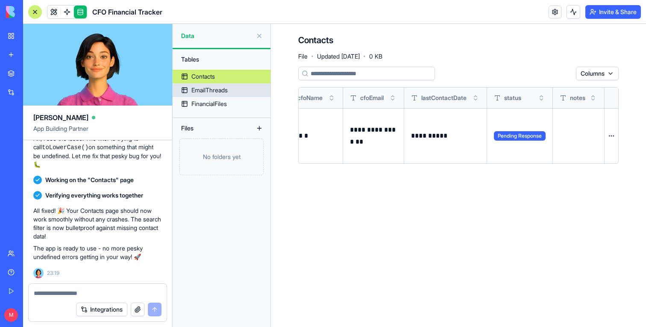
click at [209, 94] on div "EmailThreads" at bounding box center [209, 90] width 36 height 9
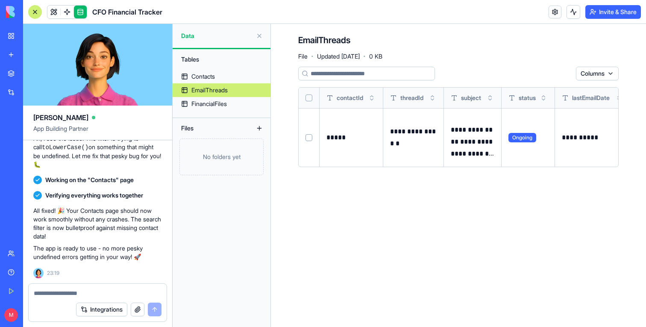
scroll to position [0, 94]
